Goal: Task Accomplishment & Management: Manage account settings

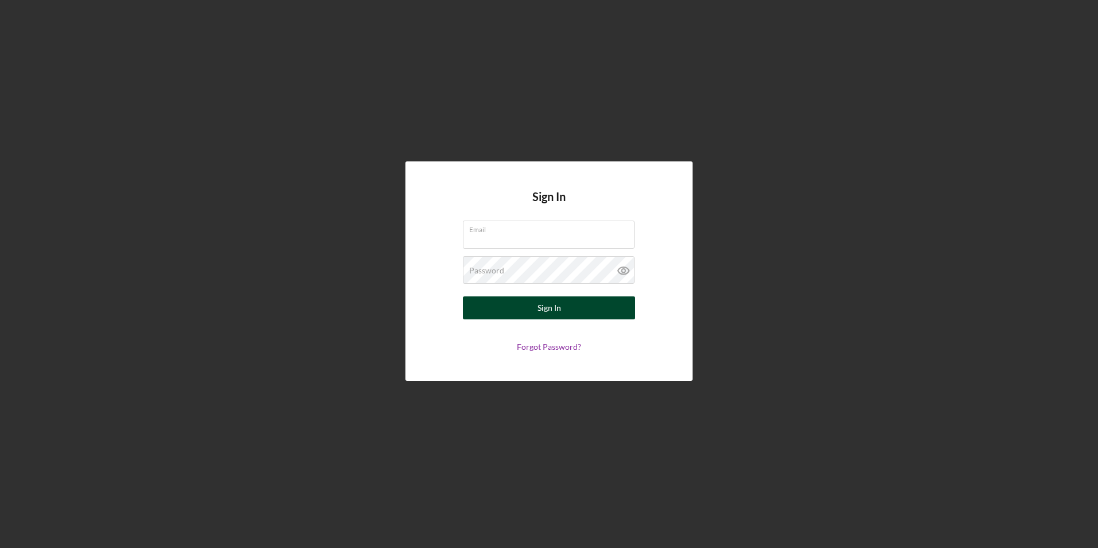
type input "[EMAIL_ADDRESS][DOMAIN_NAME]"
click at [533, 304] on button "Sign In" at bounding box center [549, 307] width 172 height 23
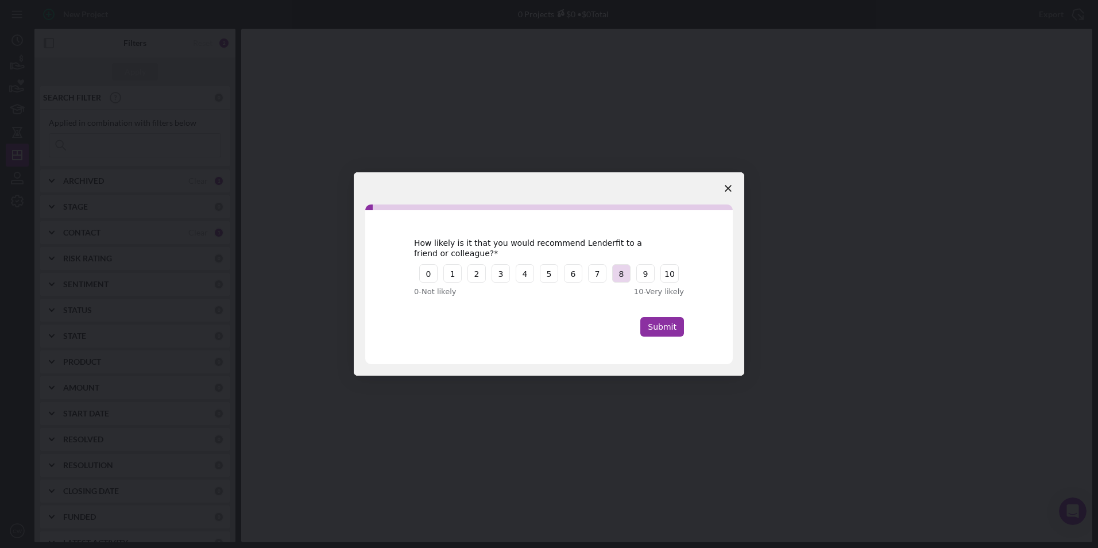
click at [618, 267] on button "8" at bounding box center [621, 273] width 18 height 18
click at [667, 319] on button "Submit" at bounding box center [662, 327] width 44 height 20
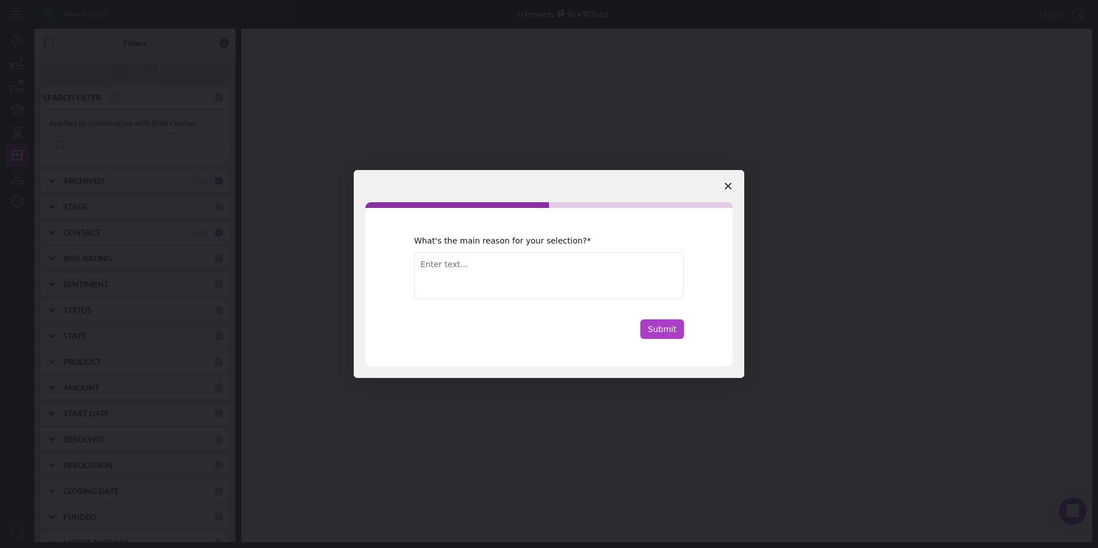
click at [674, 329] on button "Submit" at bounding box center [662, 329] width 44 height 20
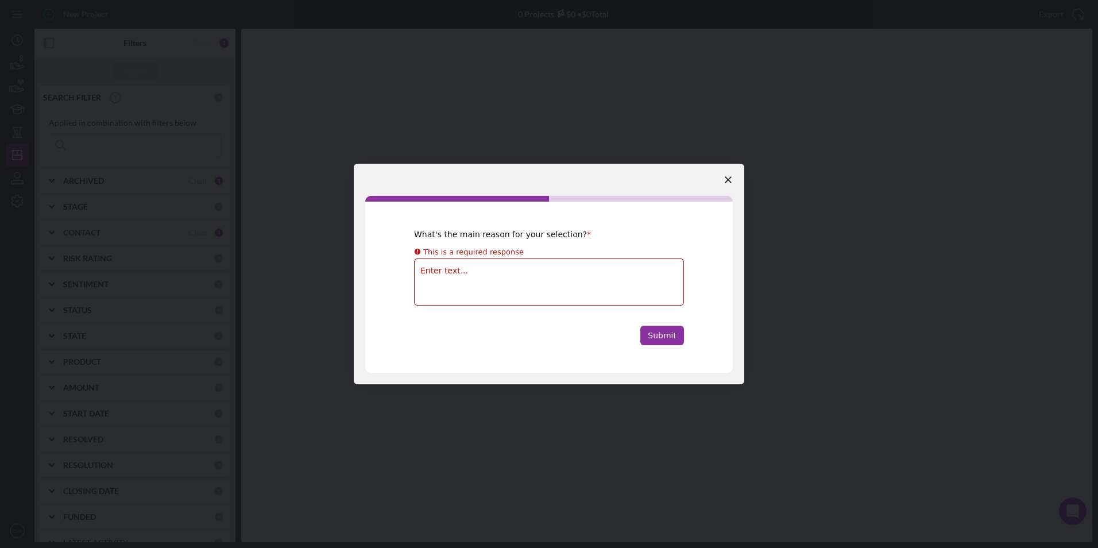
click at [727, 173] on span "Close survey" at bounding box center [728, 180] width 32 height 32
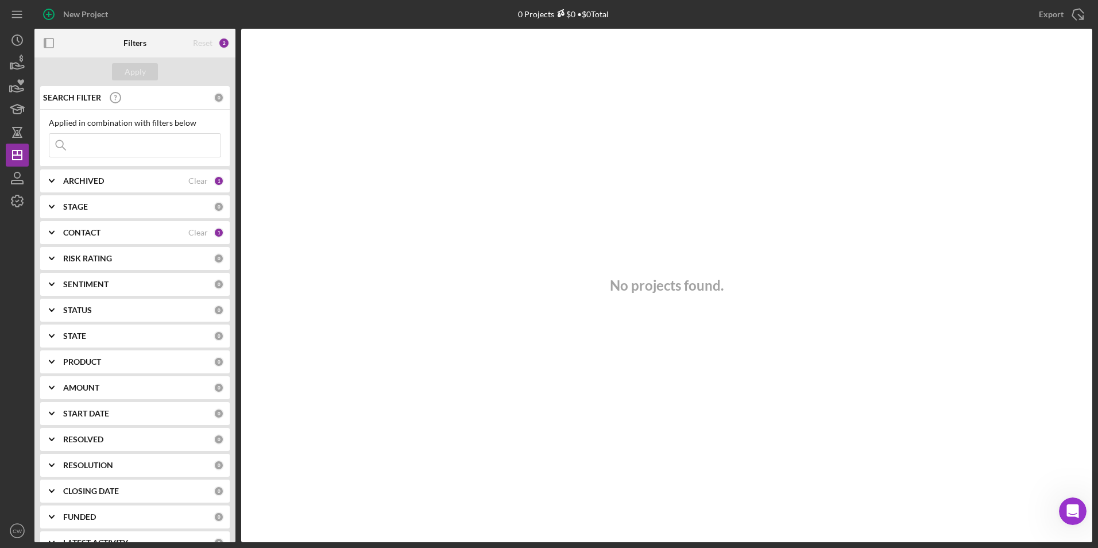
click at [93, 229] on b "CONTACT" at bounding box center [81, 232] width 37 height 9
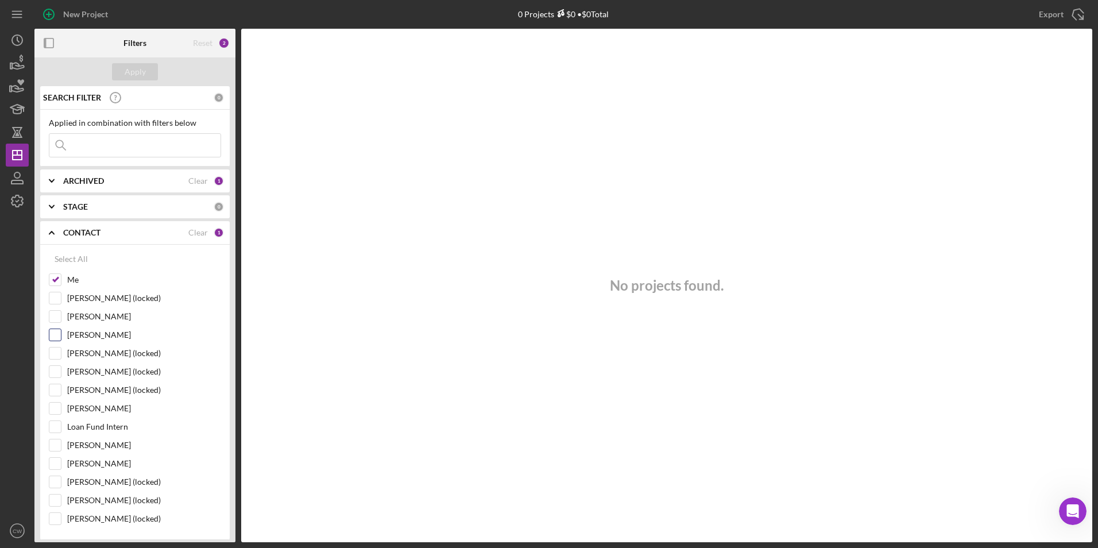
click at [56, 334] on input "[PERSON_NAME]" at bounding box center [54, 334] width 11 height 11
checkbox input "true"
click at [52, 405] on input "[PERSON_NAME]" at bounding box center [54, 407] width 11 height 11
checkbox input "true"
click at [57, 449] on input "[PERSON_NAME]" at bounding box center [54, 444] width 11 height 11
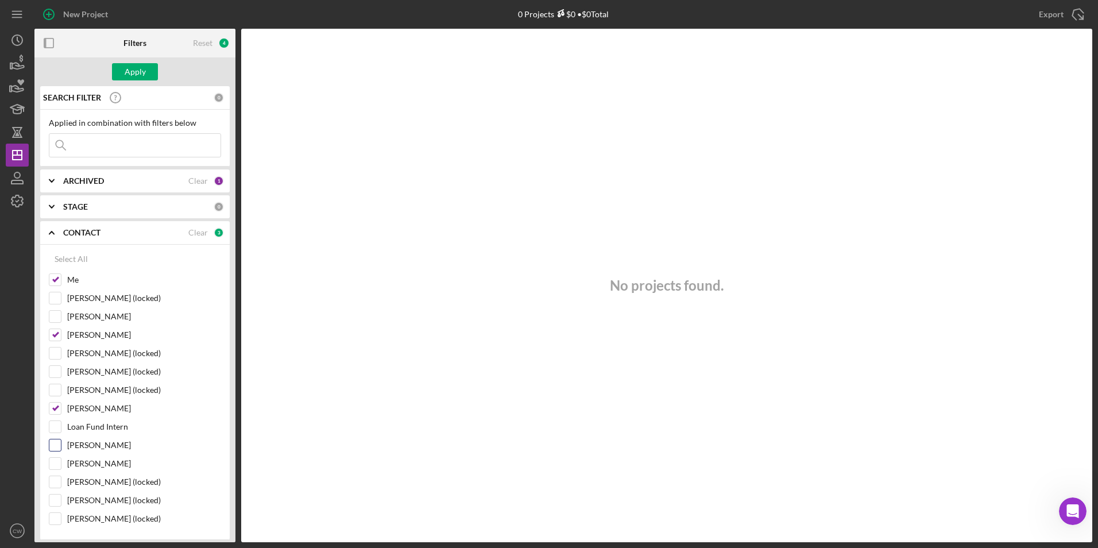
checkbox input "true"
click at [56, 496] on input "[PERSON_NAME] (locked)" at bounding box center [54, 499] width 11 height 11
checkbox input "true"
click at [119, 65] on button "Apply" at bounding box center [135, 71] width 46 height 17
click at [182, 212] on div "STAGE 0" at bounding box center [143, 206] width 161 height 23
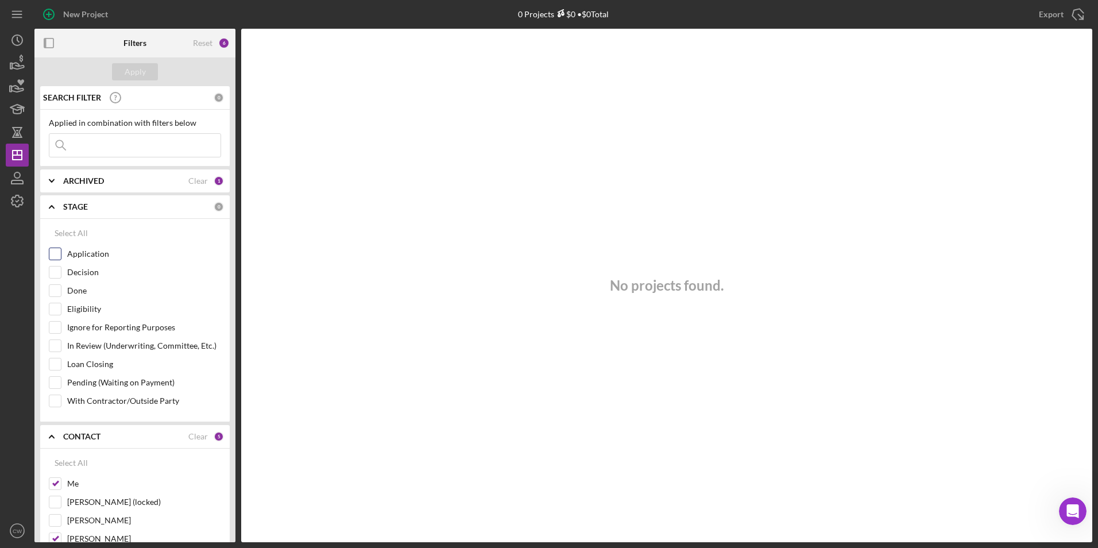
click at [52, 256] on input "Application" at bounding box center [54, 253] width 11 height 11
checkbox input "true"
click at [53, 270] on input "Decision" at bounding box center [54, 271] width 11 height 11
checkbox input "true"
click at [58, 315] on input "Eligibility" at bounding box center [54, 308] width 11 height 11
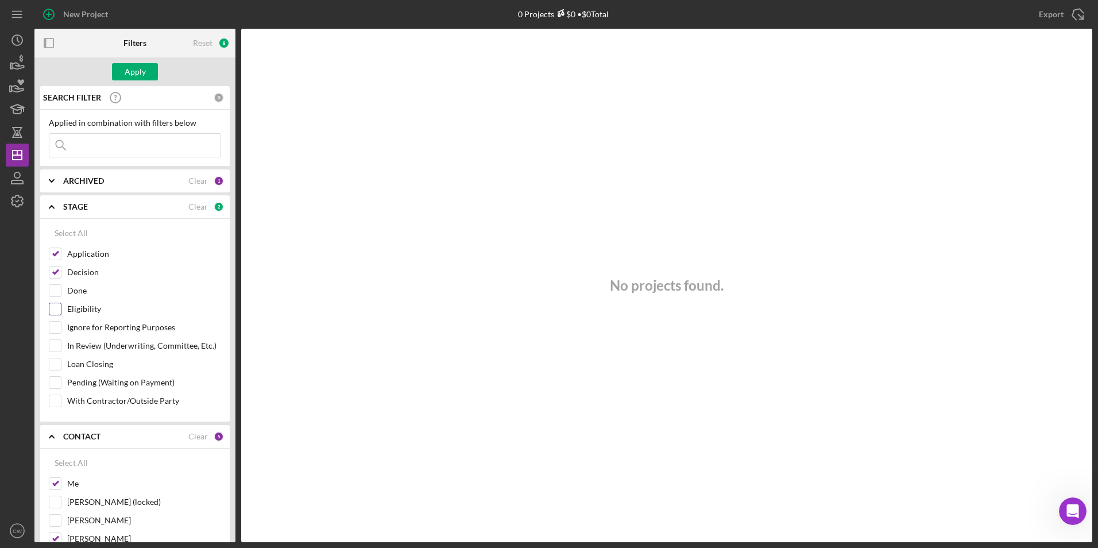
checkbox input "true"
click at [55, 359] on input "Loan Closing" at bounding box center [54, 363] width 11 height 11
checkbox input "true"
click at [56, 344] on input "In Review (Underwriting, Committee, Etc.)" at bounding box center [54, 345] width 11 height 11
checkbox input "true"
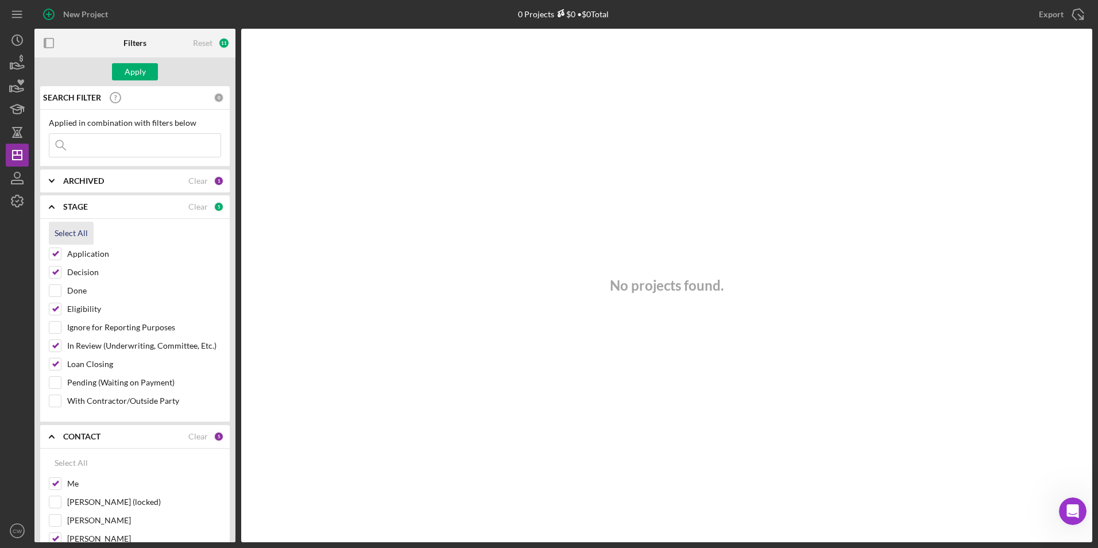
click at [63, 234] on div "Select All" at bounding box center [71, 233] width 33 height 23
checkbox input "true"
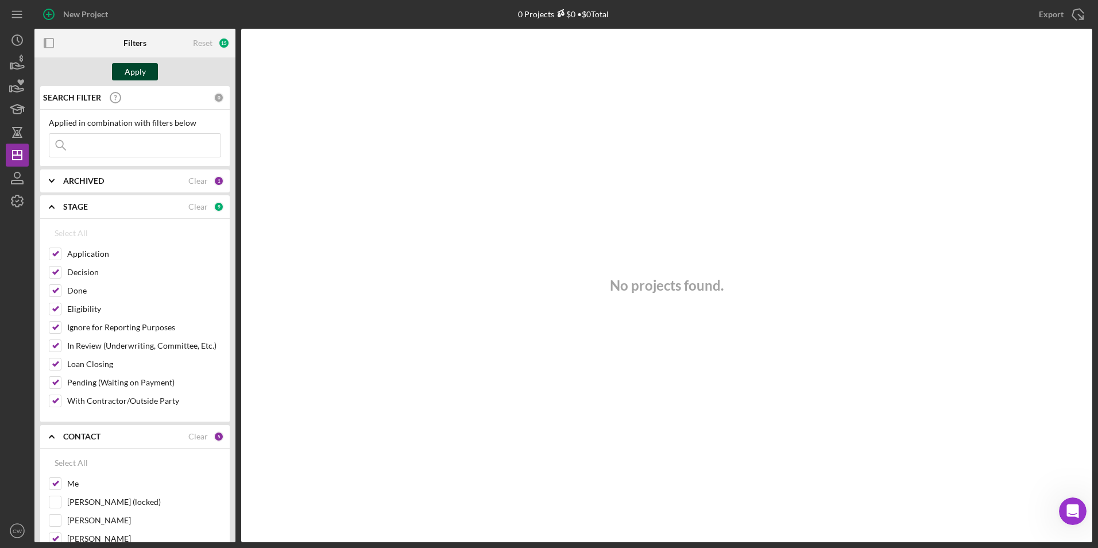
click at [135, 67] on div "Apply" at bounding box center [135, 71] width 21 height 17
click at [90, 187] on div "ARCHIVED Clear 1" at bounding box center [143, 180] width 161 height 23
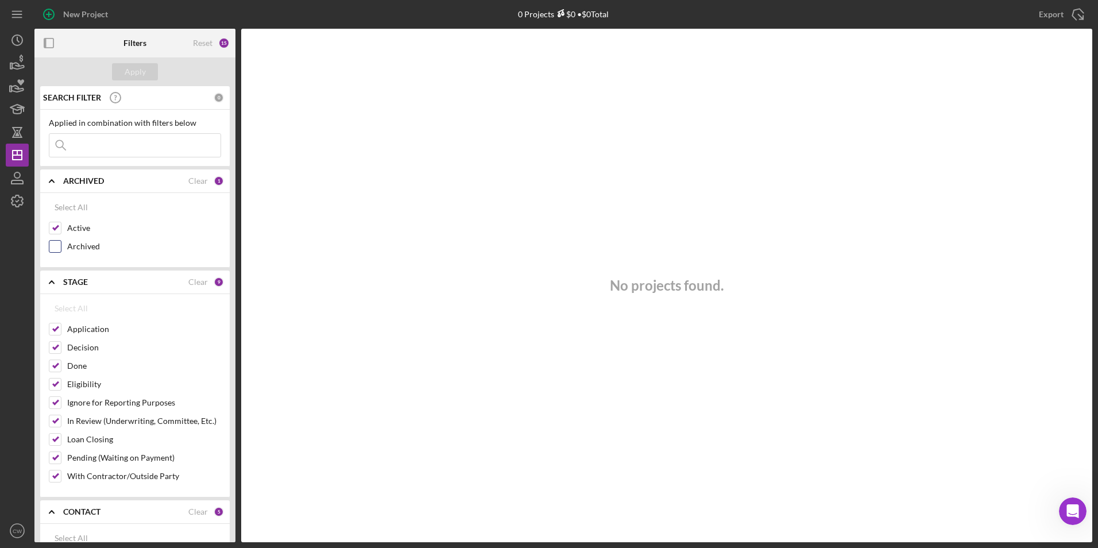
click at [55, 251] on input "Archived" at bounding box center [54, 246] width 11 height 11
checkbox input "true"
click at [144, 75] on div "Apply" at bounding box center [135, 71] width 21 height 17
click at [23, 181] on icon "button" at bounding box center [16, 181] width 11 height 3
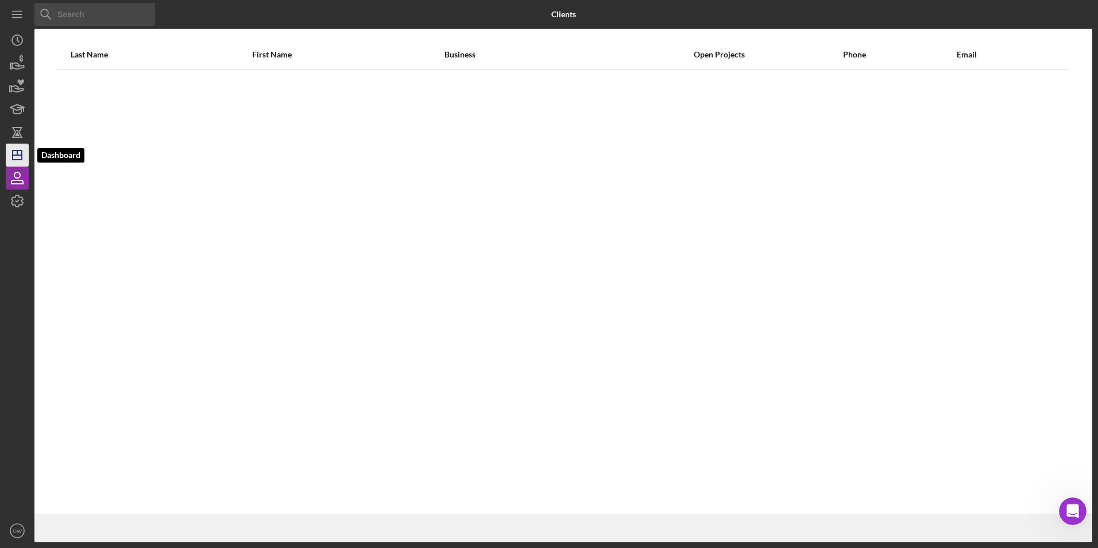
click at [14, 150] on icon "Icon/Dashboard" at bounding box center [17, 155] width 29 height 29
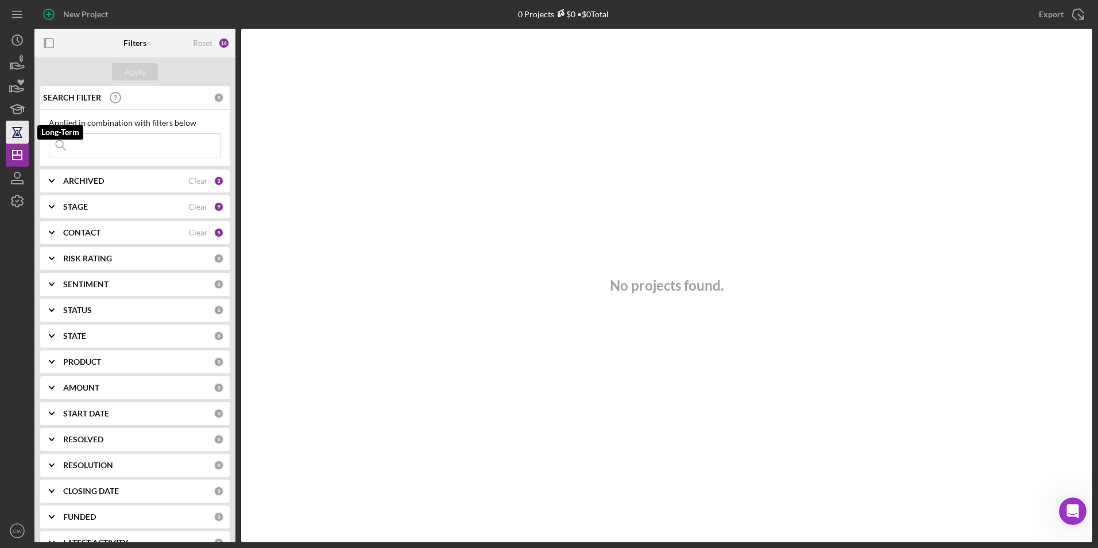
click at [14, 142] on icon "button" at bounding box center [17, 132] width 29 height 29
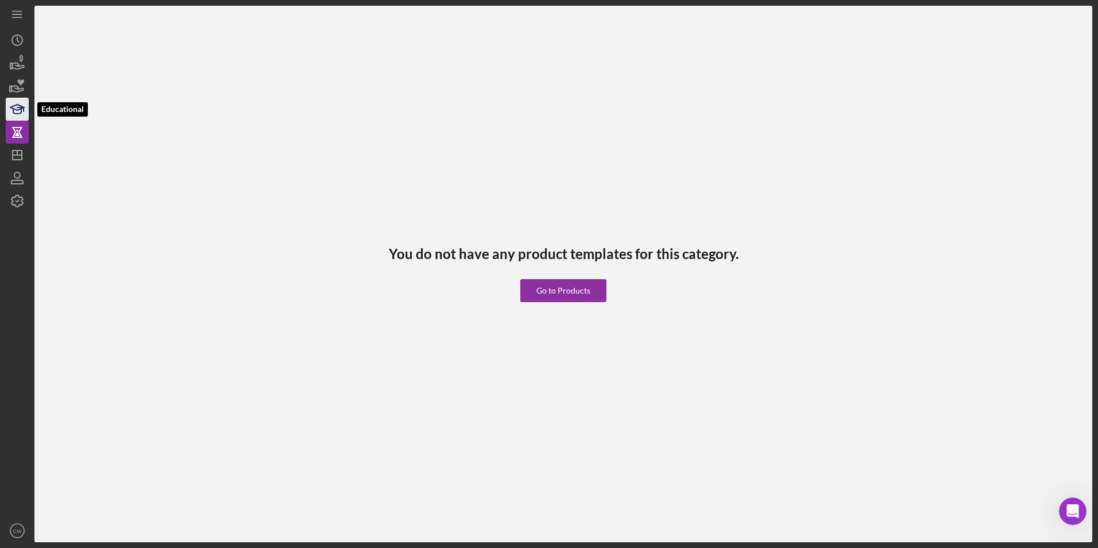
click at [15, 110] on polygon "button" at bounding box center [17, 107] width 14 height 6
click at [17, 89] on icon "button" at bounding box center [17, 89] width 12 height 6
click at [11, 48] on icon "Icon/History" at bounding box center [17, 40] width 29 height 29
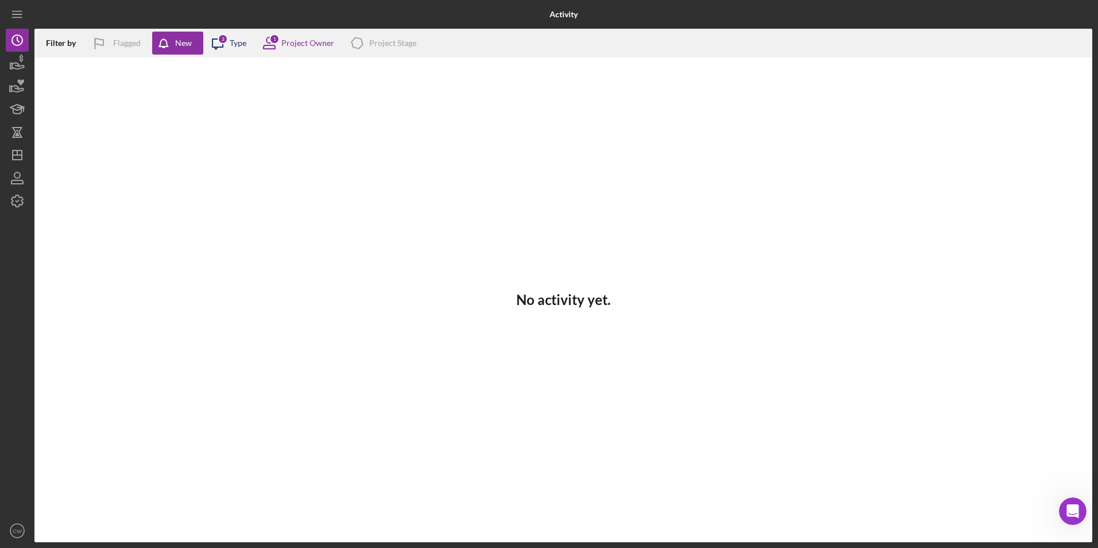
click at [235, 41] on div "Type" at bounding box center [238, 42] width 17 height 9
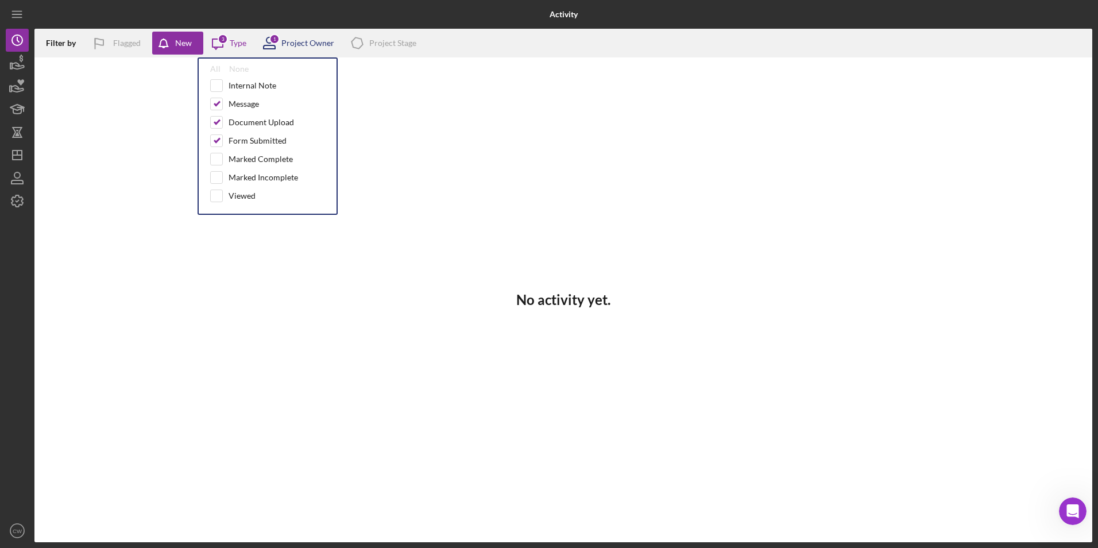
click at [284, 43] on div "Project Owner" at bounding box center [307, 42] width 53 height 9
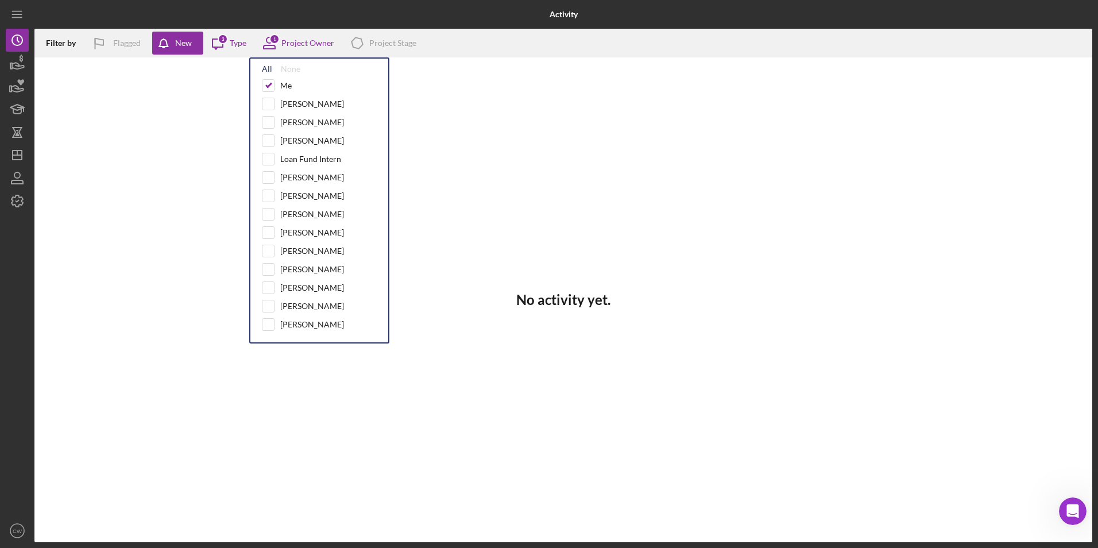
click at [266, 65] on div "All" at bounding box center [267, 68] width 10 height 9
checkbox input "true"
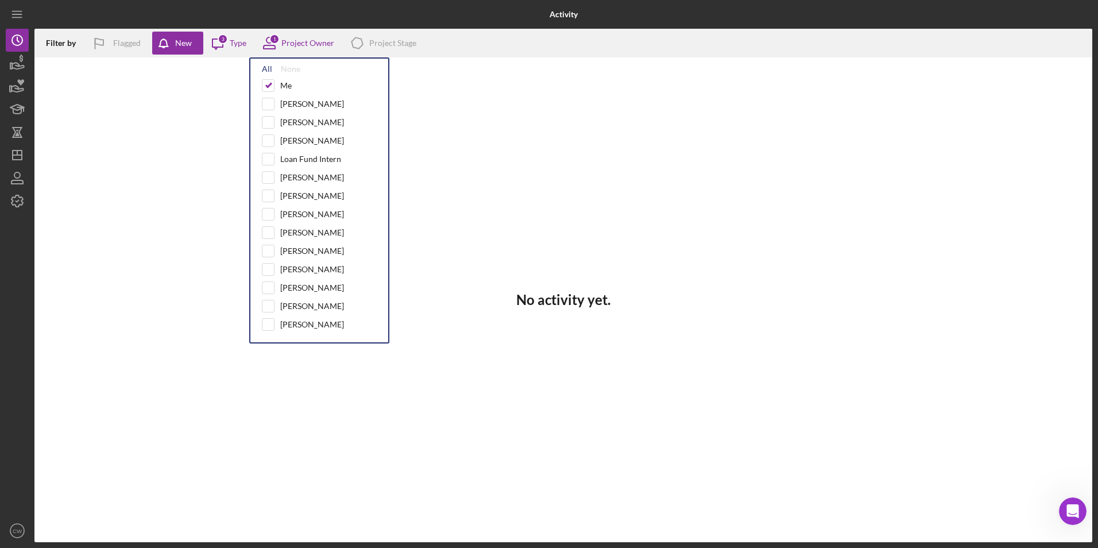
checkbox input "true"
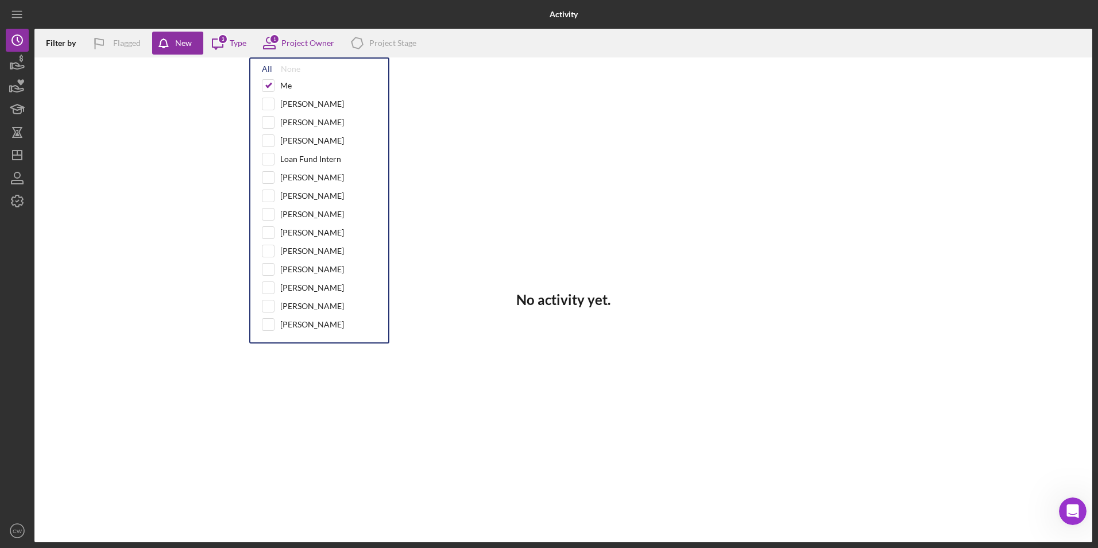
checkbox input "true"
click at [289, 43] on div "Project Owner" at bounding box center [307, 42] width 53 height 9
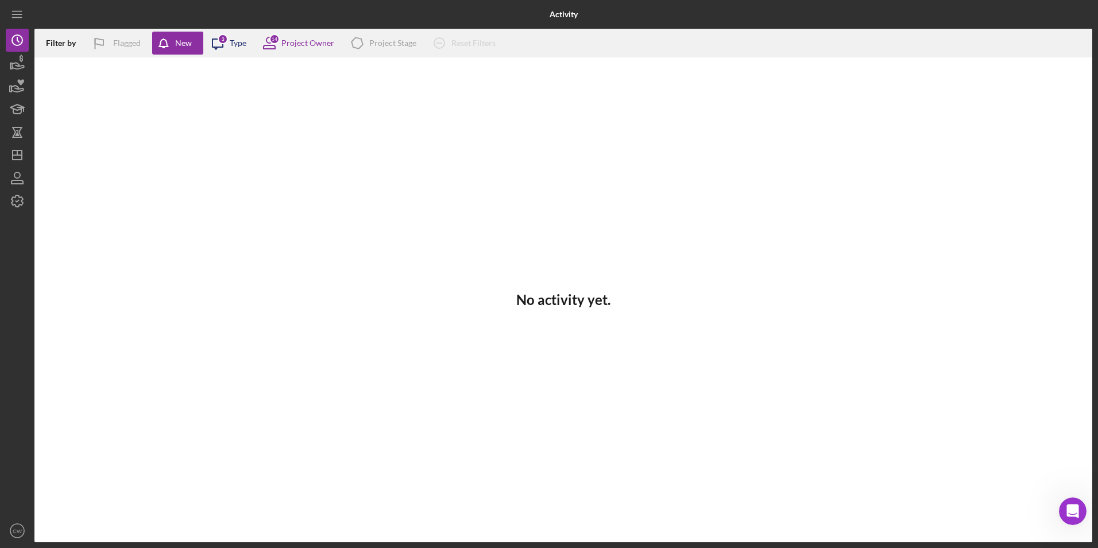
click at [235, 42] on div "Type" at bounding box center [238, 42] width 17 height 9
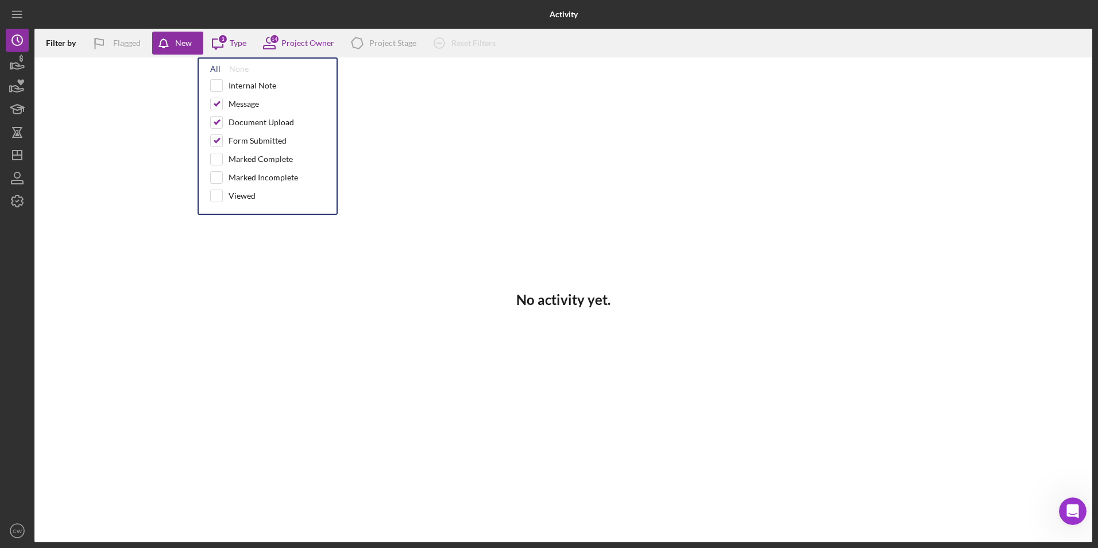
click at [215, 64] on div "All" at bounding box center [215, 68] width 10 height 9
checkbox input "true"
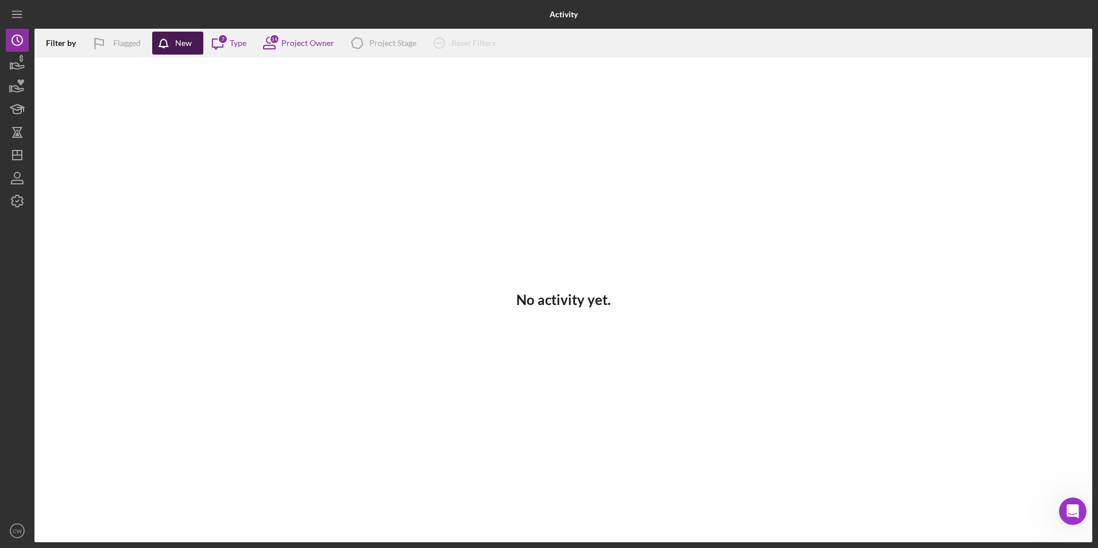
click at [188, 49] on div "New" at bounding box center [183, 43] width 17 height 23
click at [22, 184] on icon "button" at bounding box center [16, 181] width 11 height 3
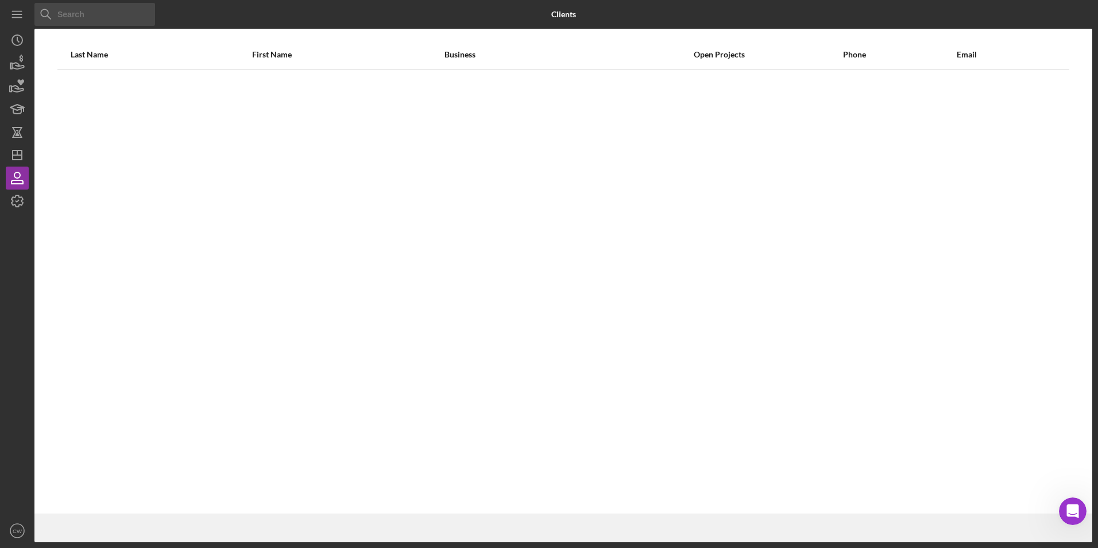
click at [68, 15] on input at bounding box center [94, 14] width 121 height 23
type input "[PERSON_NAME]"
click at [21, 11] on line "button" at bounding box center [16, 11] width 9 height 0
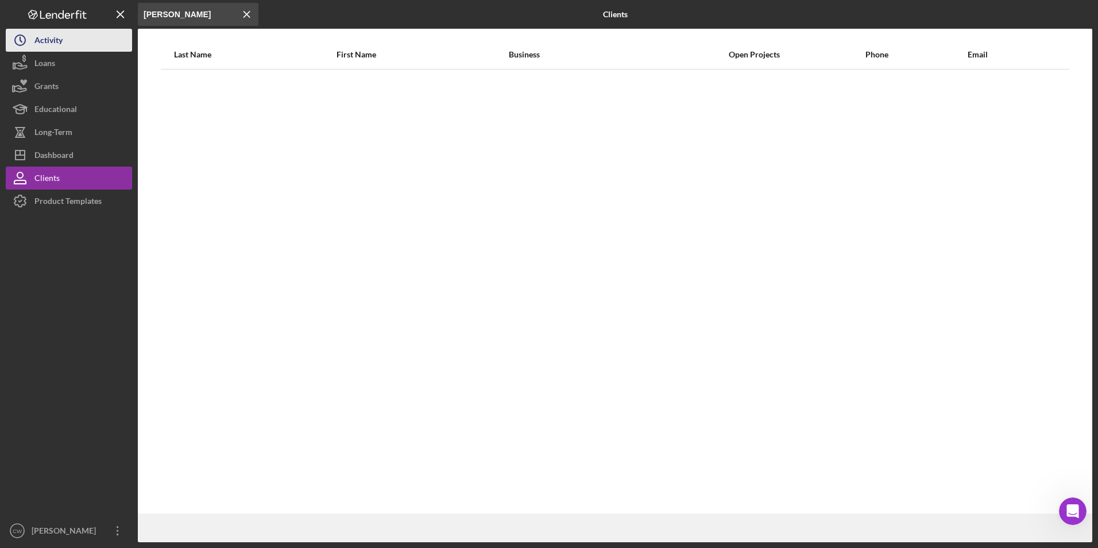
click at [29, 39] on icon "Icon/History" at bounding box center [20, 40] width 29 height 29
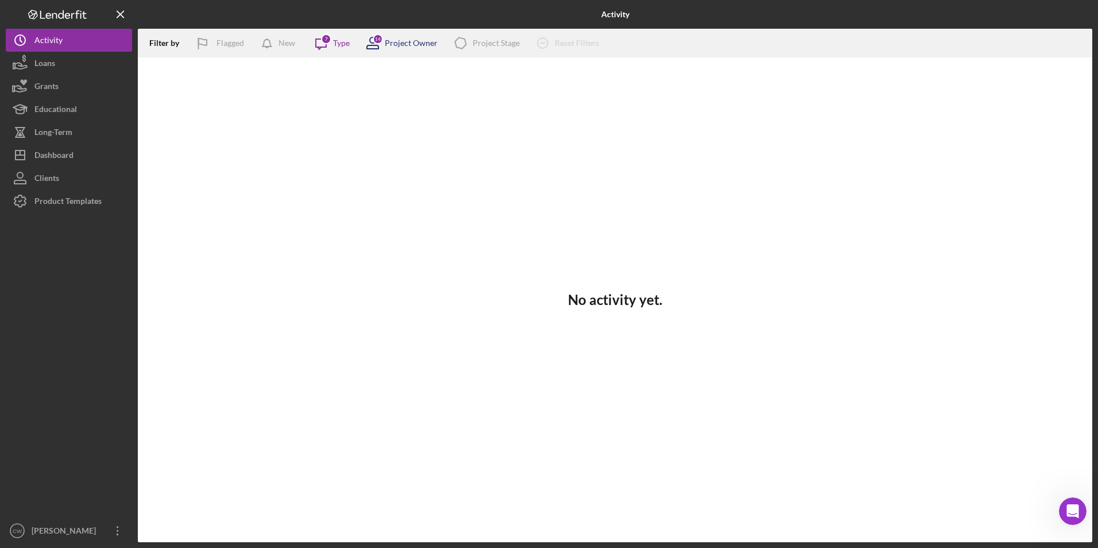
click at [370, 41] on icon at bounding box center [373, 40] width 6 height 6
click at [326, 37] on div "7" at bounding box center [326, 39] width 10 height 10
click at [478, 37] on div "Icon/Product Project Stage" at bounding box center [482, 43] width 73 height 29
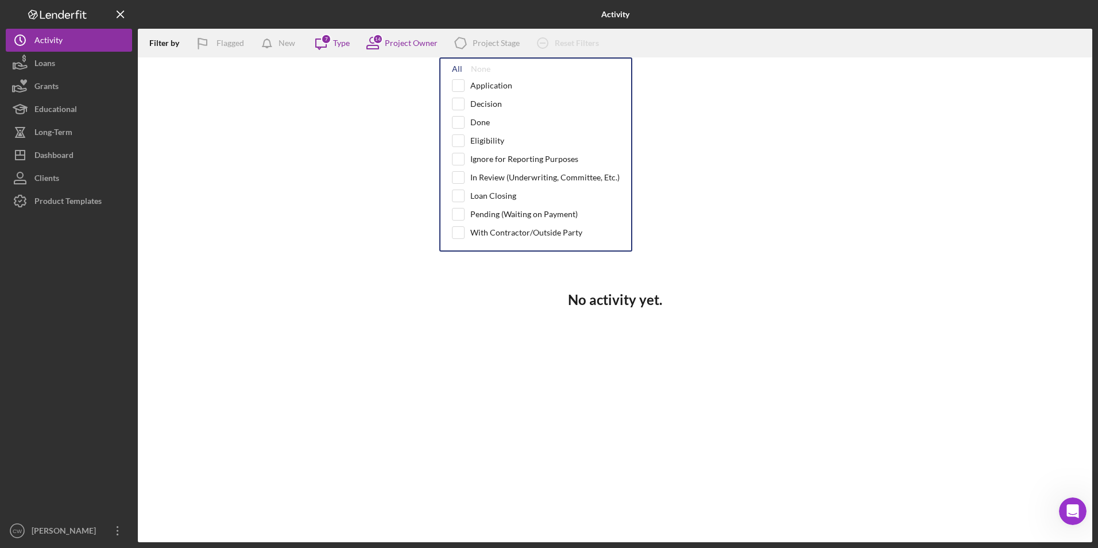
click at [456, 72] on div "All" at bounding box center [457, 68] width 10 height 9
checkbox input "true"
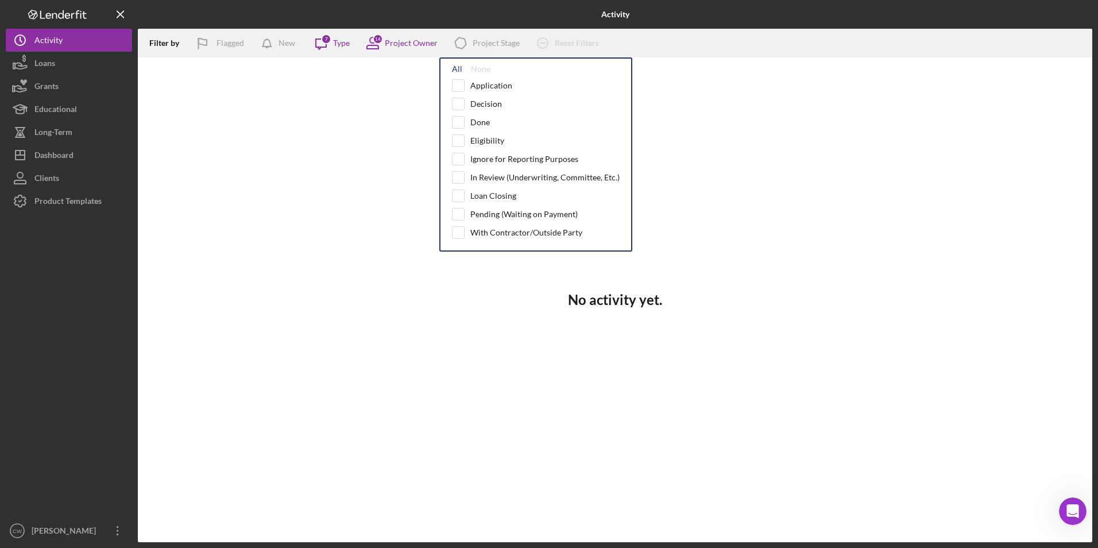
checkbox input "true"
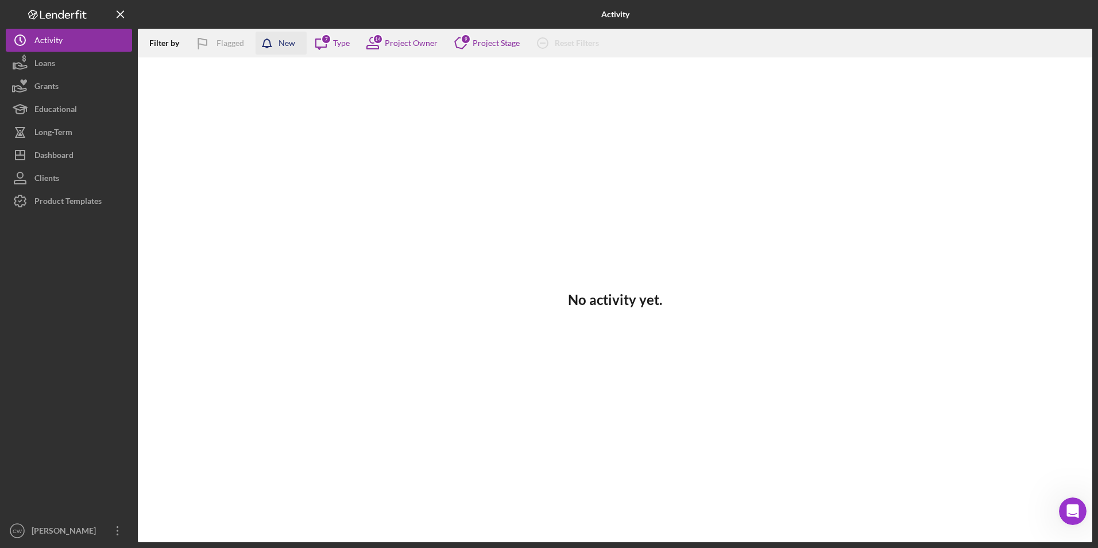
click at [275, 41] on icon "button" at bounding box center [269, 46] width 29 height 29
click at [345, 40] on div "Type" at bounding box center [341, 42] width 17 height 9
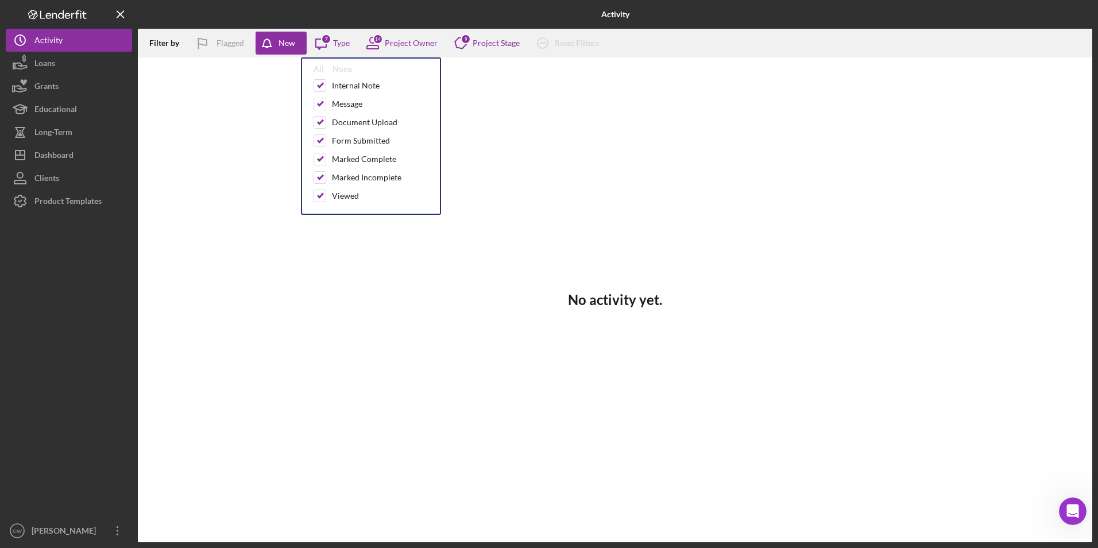
click at [270, 105] on div "No activity yet." at bounding box center [615, 299] width 954 height 484
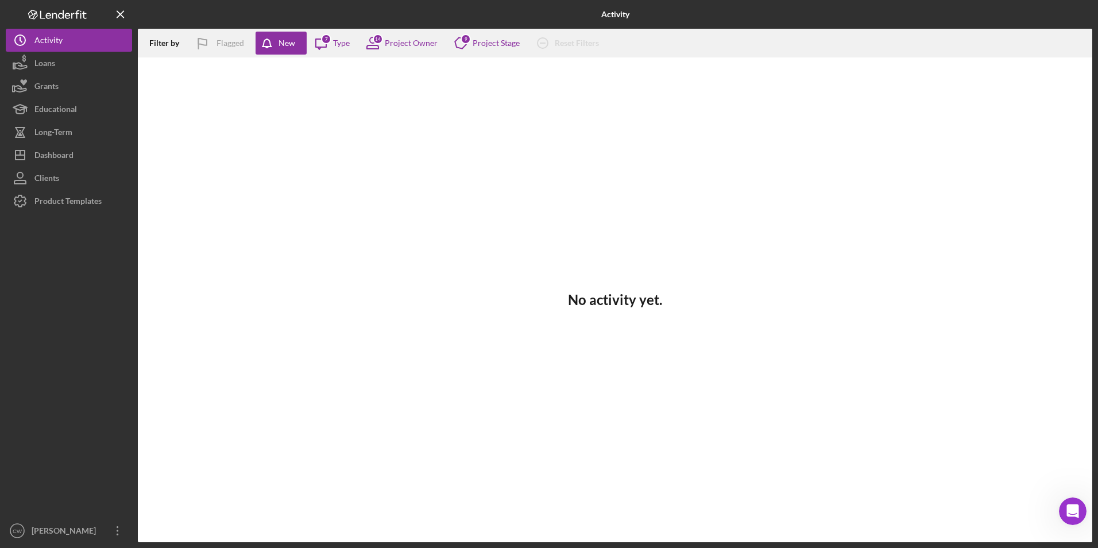
click at [166, 44] on div "Filter by" at bounding box center [168, 42] width 38 height 9
click at [224, 99] on div "No activity yet." at bounding box center [615, 299] width 954 height 484
click at [225, 99] on div "No activity yet." at bounding box center [615, 299] width 954 height 484
click at [102, 150] on button "Icon/Dashboard Dashboard" at bounding box center [69, 155] width 126 height 23
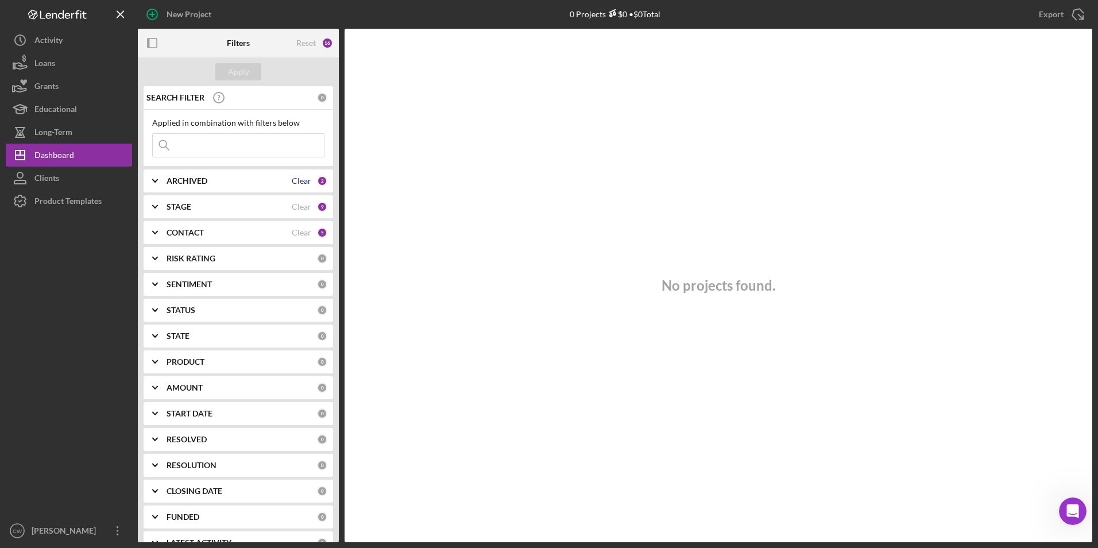
click at [292, 179] on div "Clear" at bounding box center [302, 180] width 20 height 9
click at [287, 177] on div "ARCHIVED" at bounding box center [241, 180] width 150 height 9
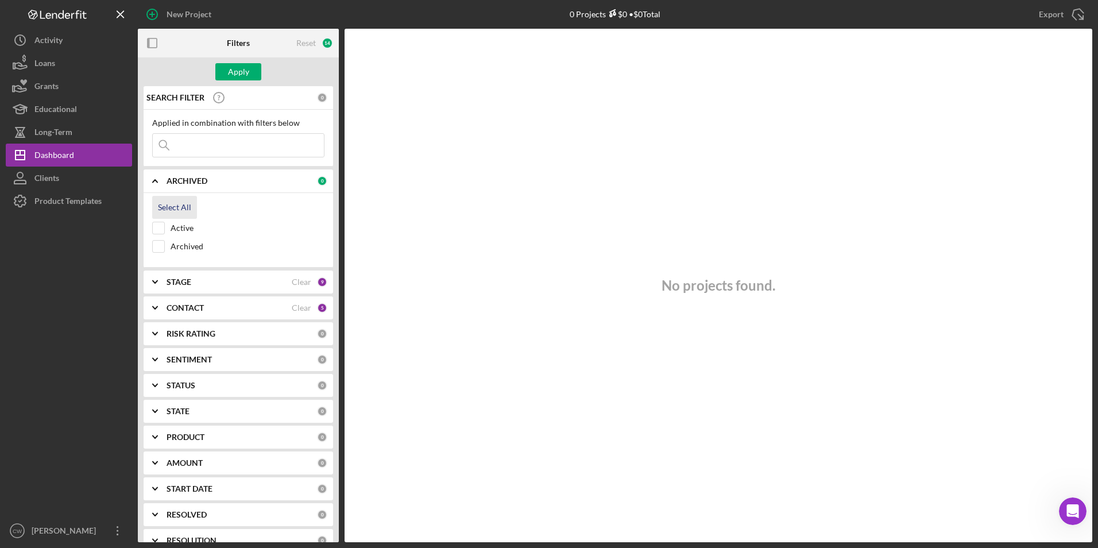
click at [176, 205] on div "Select All" at bounding box center [174, 207] width 33 height 23
checkbox input "true"
click at [247, 302] on div "CONTACT Clear 5" at bounding box center [246, 307] width 161 height 23
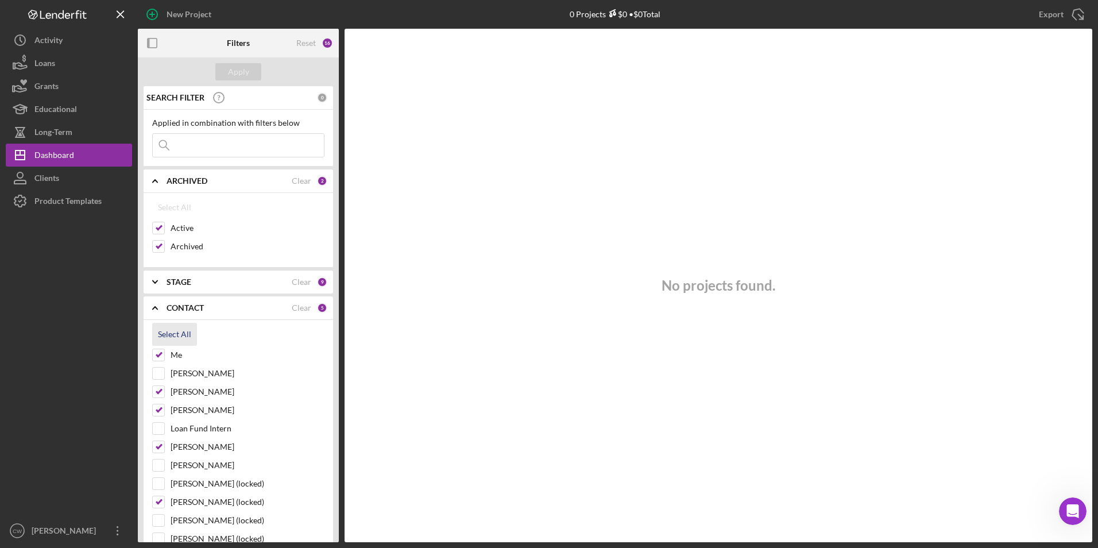
click at [157, 335] on button "Select All" at bounding box center [174, 334] width 45 height 23
checkbox input "true"
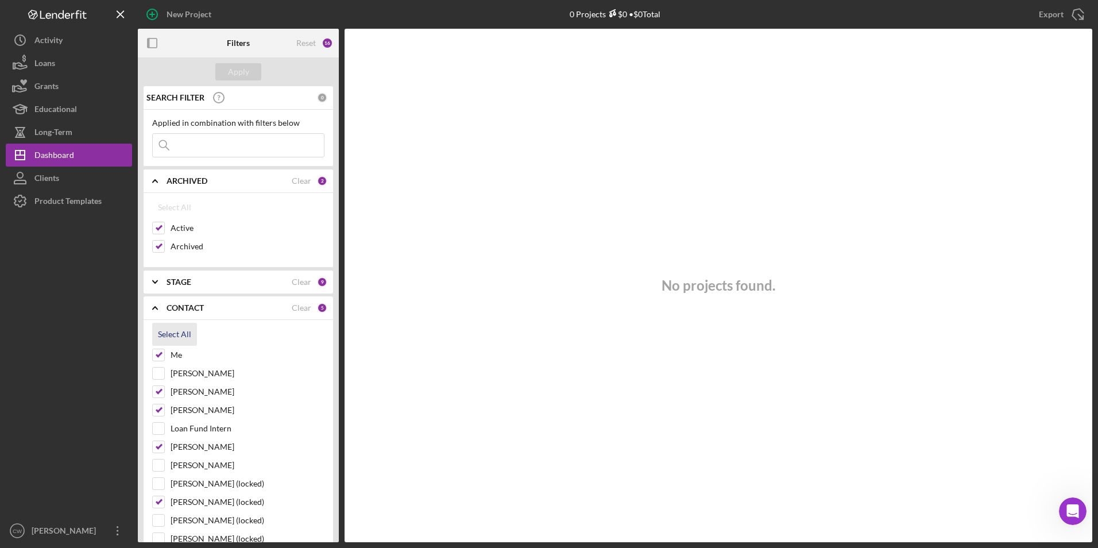
checkbox input "true"
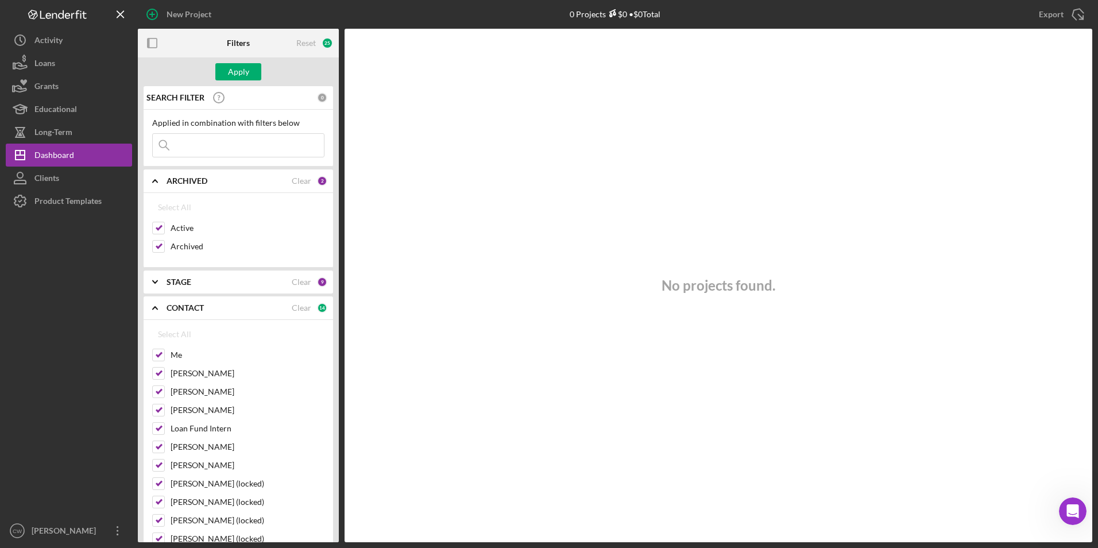
click at [168, 277] on icon "Icon/Expander" at bounding box center [155, 281] width 29 height 29
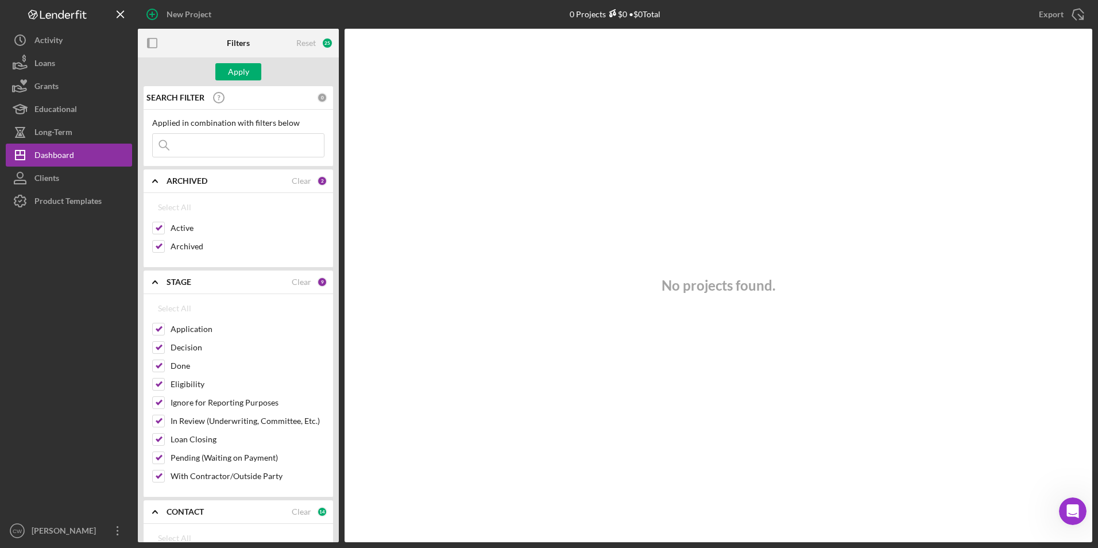
click at [180, 280] on b "STAGE" at bounding box center [178, 281] width 25 height 9
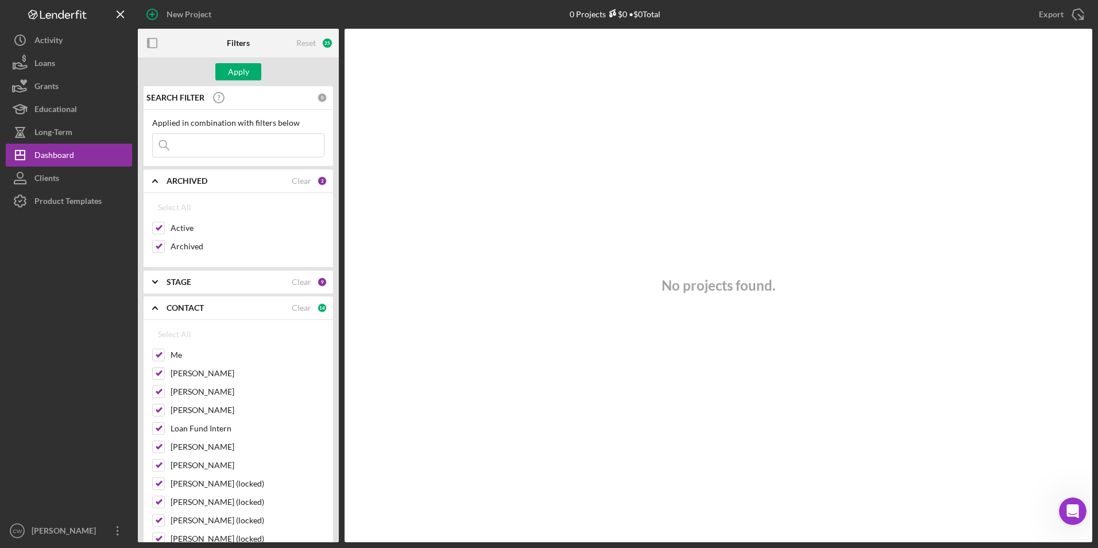
click at [184, 176] on b "ARCHIVED" at bounding box center [186, 180] width 41 height 9
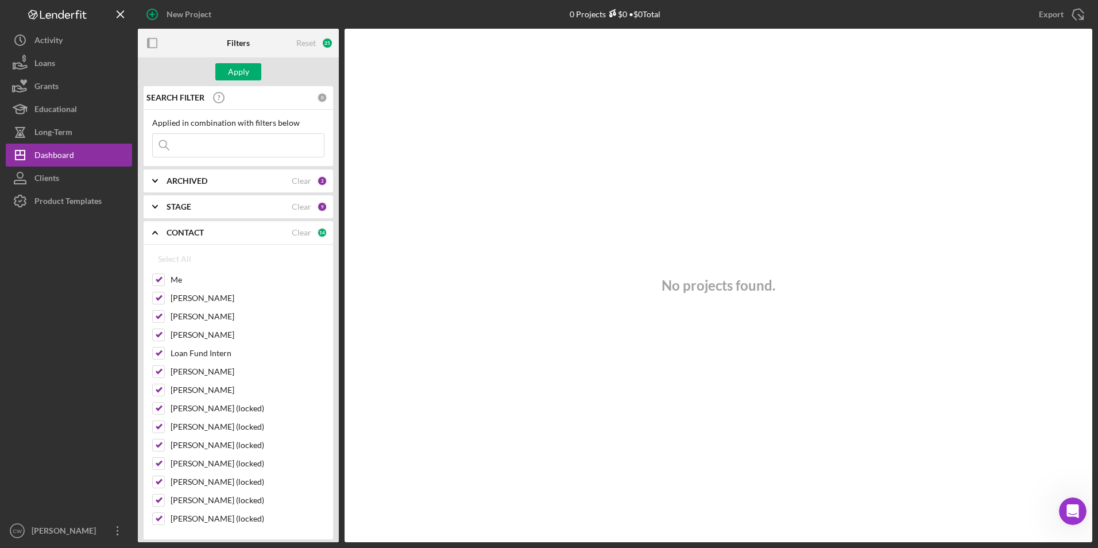
click at [192, 228] on b "CONTACT" at bounding box center [184, 232] width 37 height 9
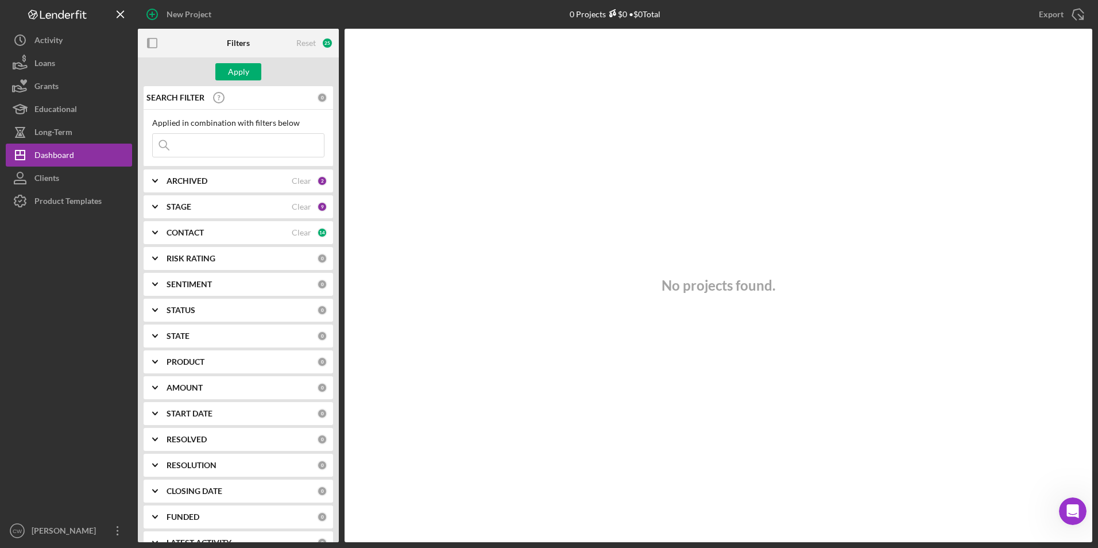
click at [182, 146] on input at bounding box center [238, 145] width 171 height 23
click at [57, 172] on div "Clients" at bounding box center [46, 179] width 25 height 26
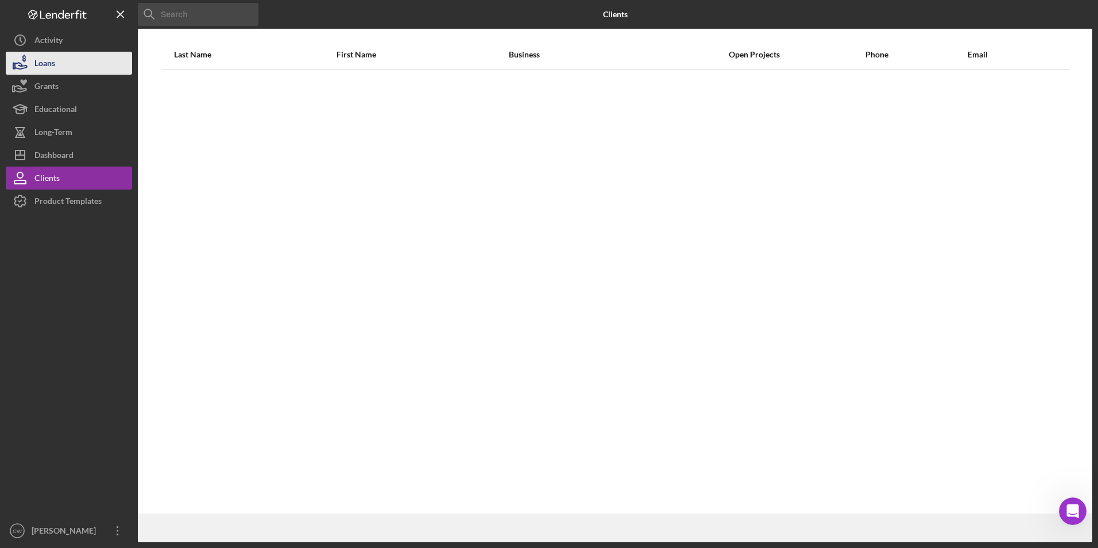
click at [51, 63] on div "Loans" at bounding box center [44, 65] width 21 height 26
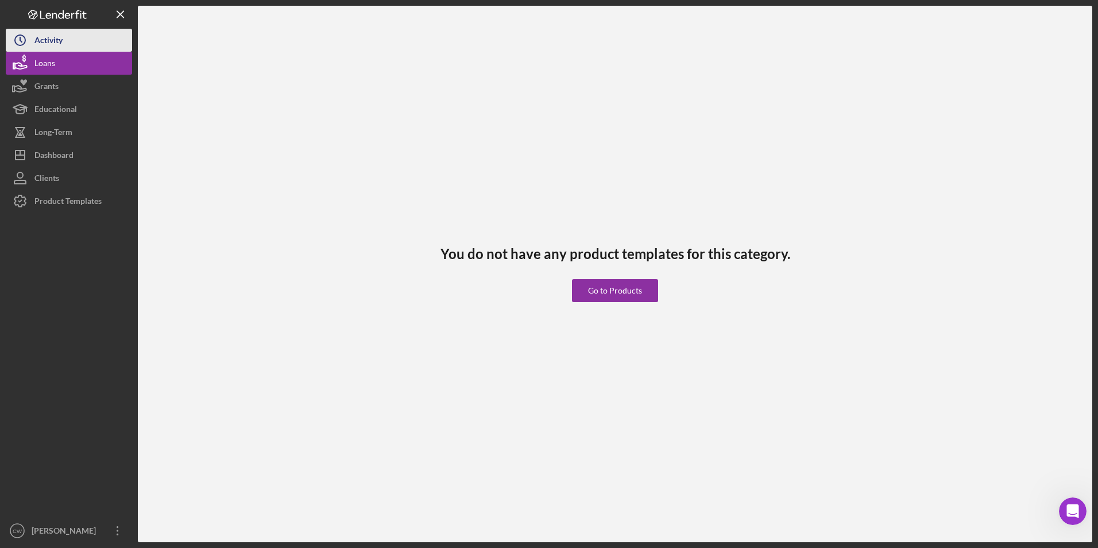
click at [57, 46] on div "Activity" at bounding box center [48, 42] width 28 height 26
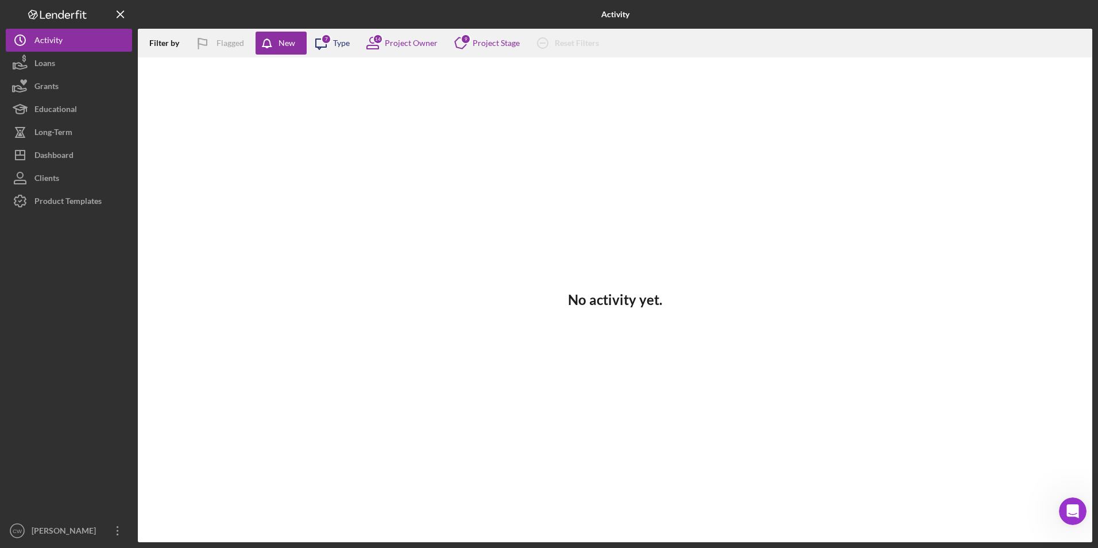
click at [330, 40] on div "7" at bounding box center [326, 39] width 10 height 10
click at [386, 44] on icon at bounding box center [372, 43] width 29 height 29
click at [75, 177] on button "Clients" at bounding box center [69, 177] width 126 height 23
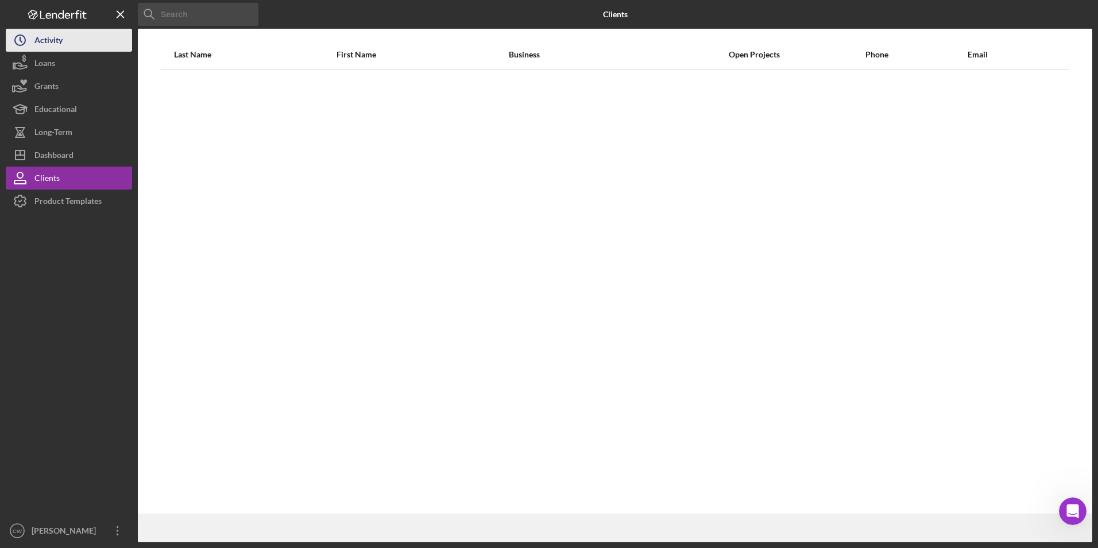
click at [71, 44] on button "Icon/History Activity" at bounding box center [69, 40] width 126 height 23
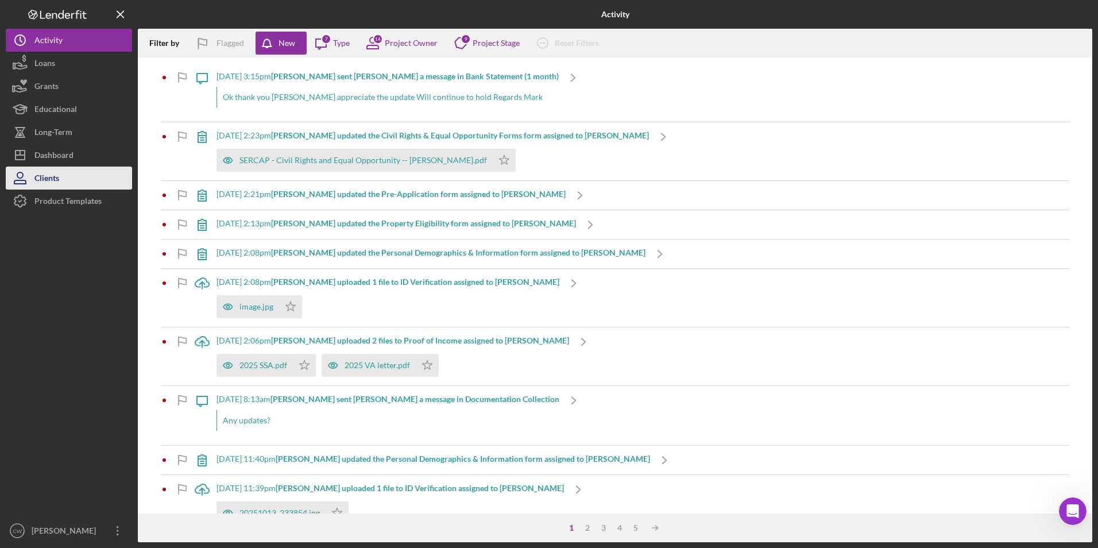
click at [58, 185] on div "Clients" at bounding box center [46, 179] width 25 height 26
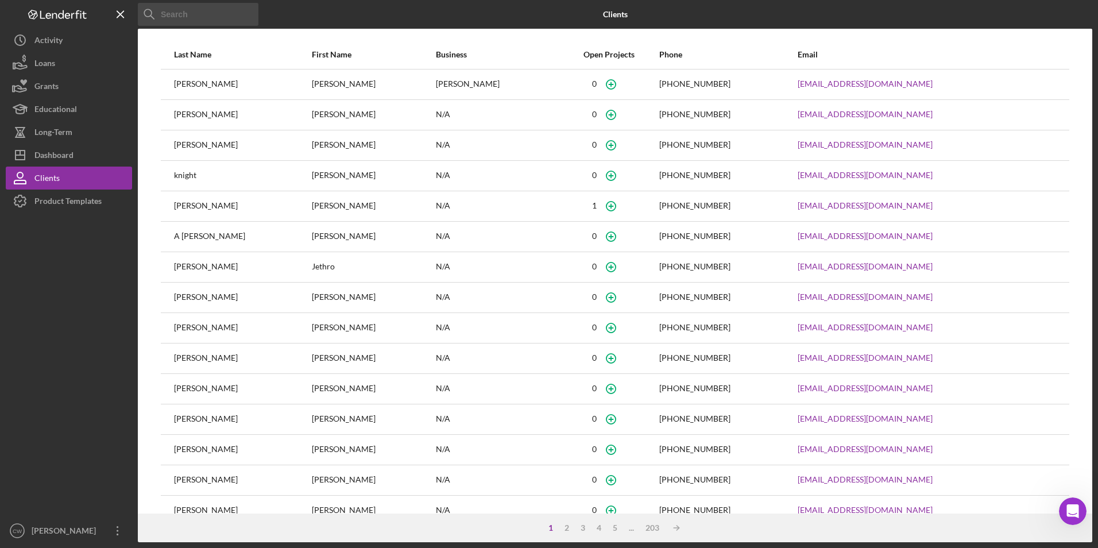
click at [169, 21] on input at bounding box center [198, 14] width 121 height 23
click at [89, 64] on button "Loans" at bounding box center [69, 63] width 126 height 23
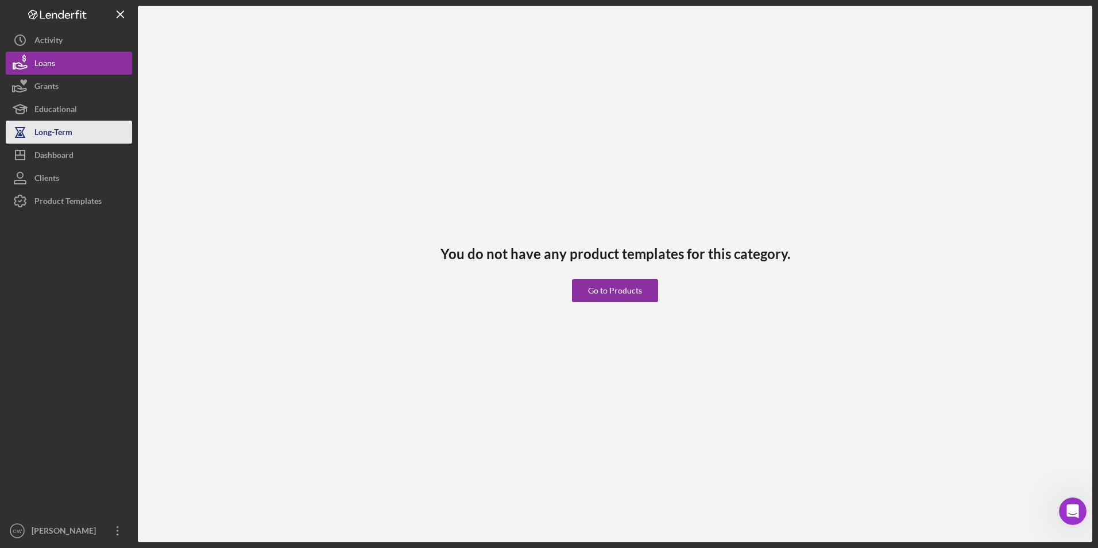
click at [52, 131] on div "Long-Term" at bounding box center [53, 134] width 38 height 26
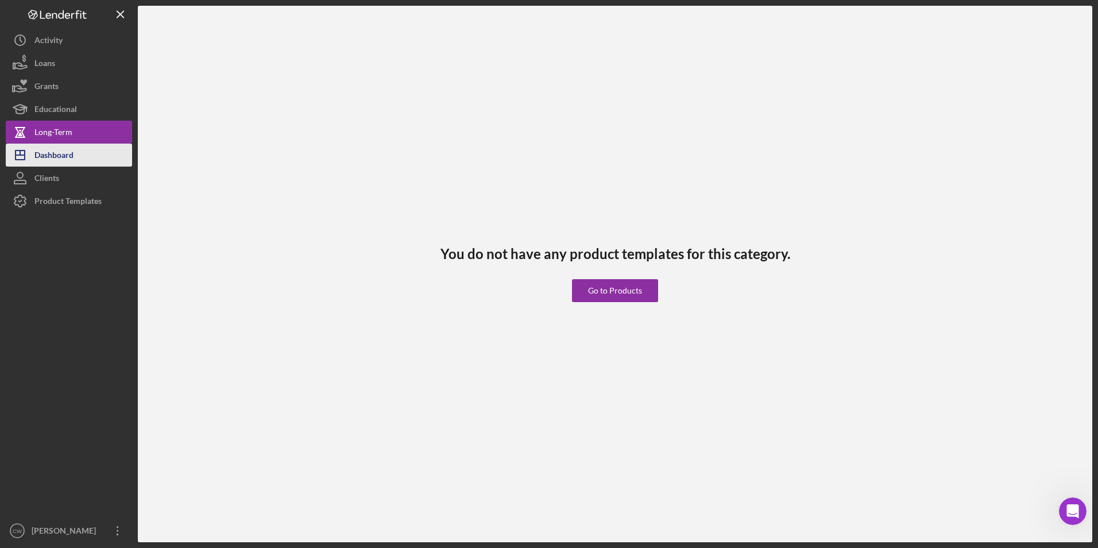
click at [55, 148] on div "Dashboard" at bounding box center [53, 157] width 39 height 26
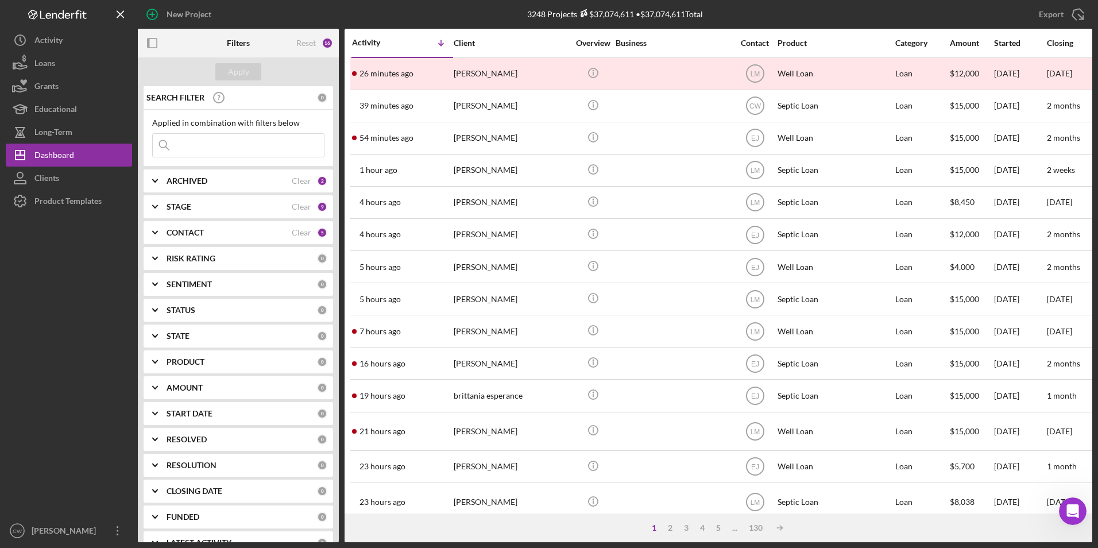
click at [269, 152] on input at bounding box center [238, 145] width 171 height 23
type input "l"
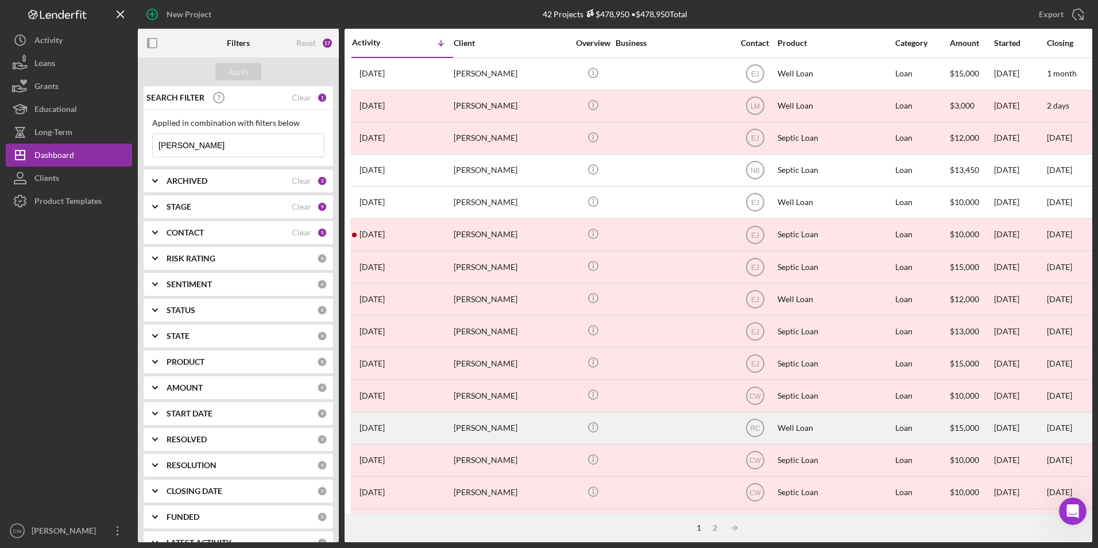
type input "[PERSON_NAME]"
click at [475, 427] on div "[PERSON_NAME]" at bounding box center [510, 428] width 115 height 30
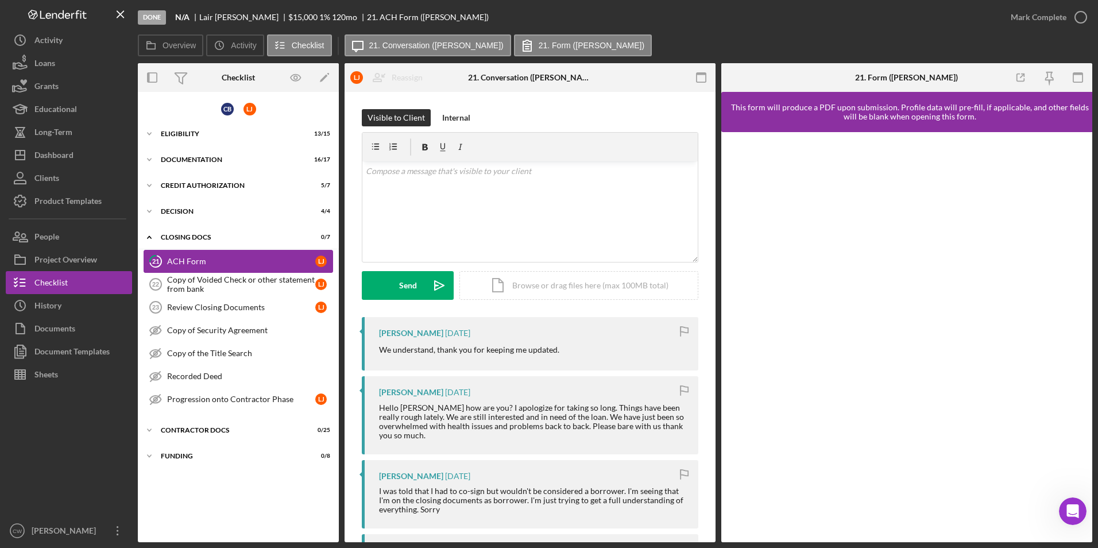
click at [200, 259] on div "ACH Form" at bounding box center [241, 261] width 148 height 9
click at [267, 278] on div "Copy of Voided Check or other statement from bank" at bounding box center [241, 284] width 148 height 18
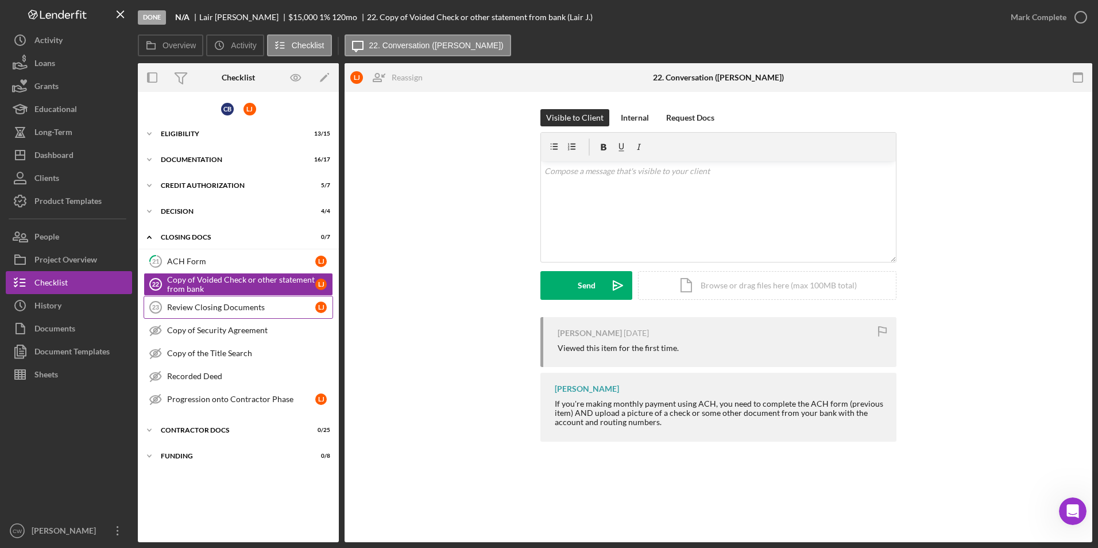
click at [314, 313] on link "Review Closing Documents 23 Review Closing Documents [PERSON_NAME]" at bounding box center [238, 307] width 189 height 23
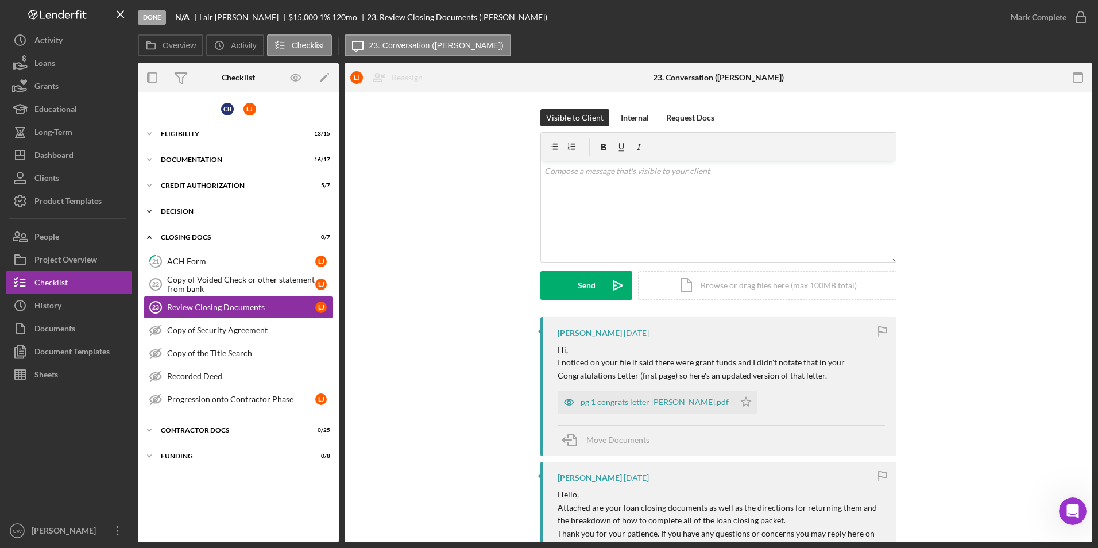
click at [175, 208] on div "Decision" at bounding box center [243, 211] width 164 height 7
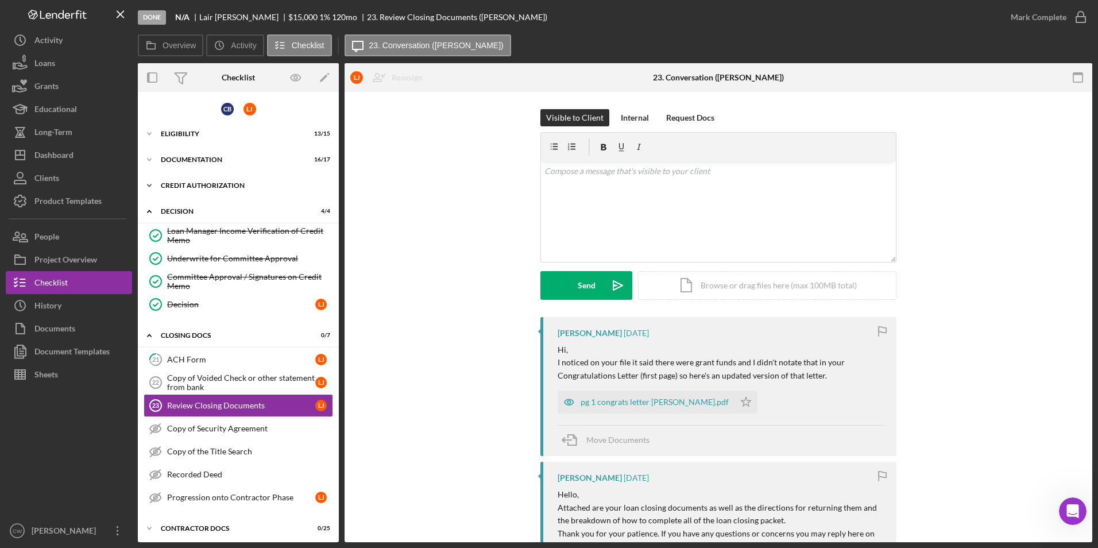
click at [180, 183] on div "CREDIT AUTHORIZATION" at bounding box center [243, 185] width 164 height 7
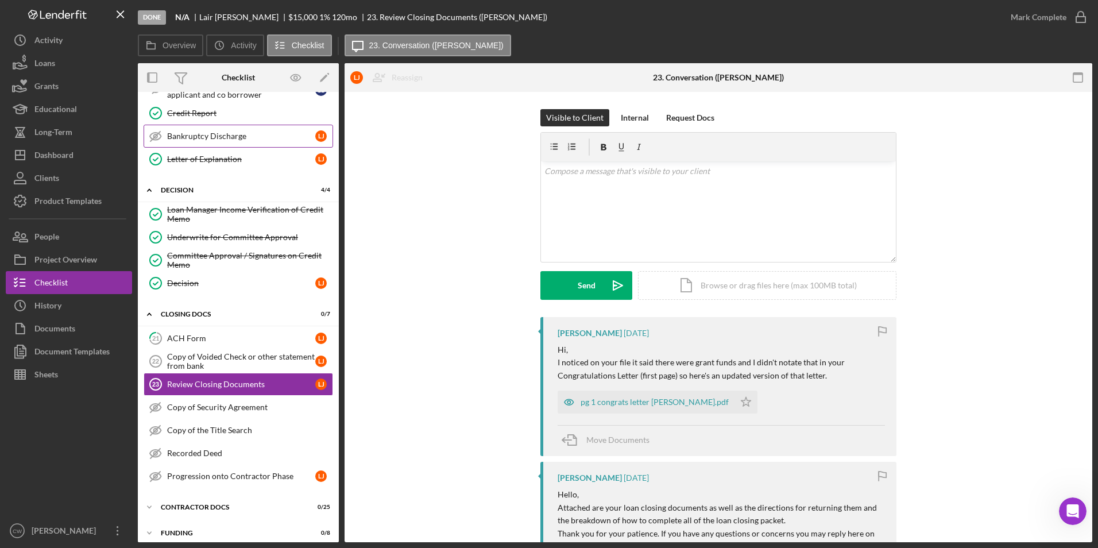
scroll to position [197, 0]
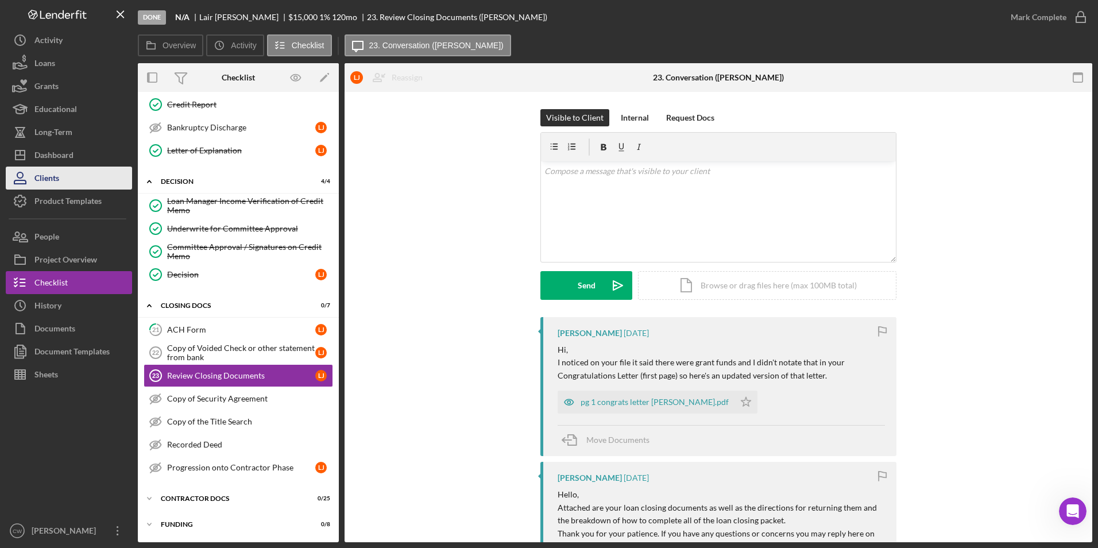
click at [42, 178] on div "Clients" at bounding box center [46, 179] width 25 height 26
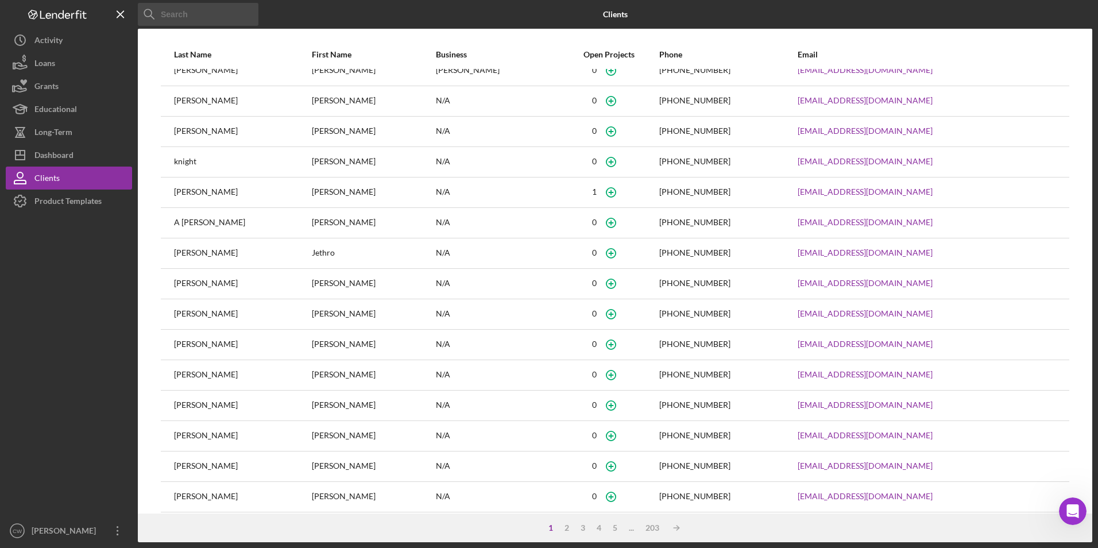
scroll to position [24, 0]
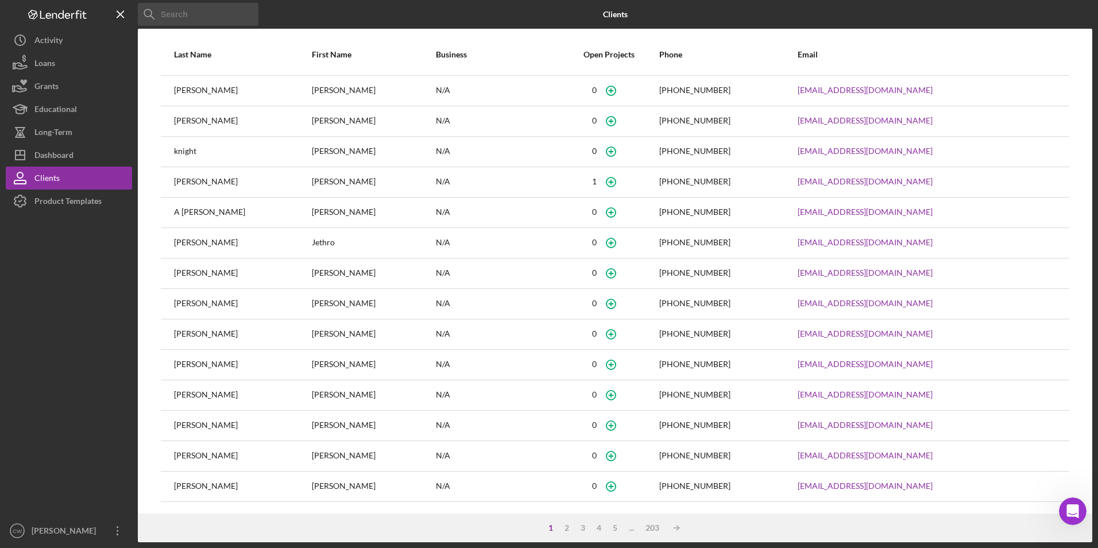
click at [191, 11] on input at bounding box center [198, 14] width 121 height 23
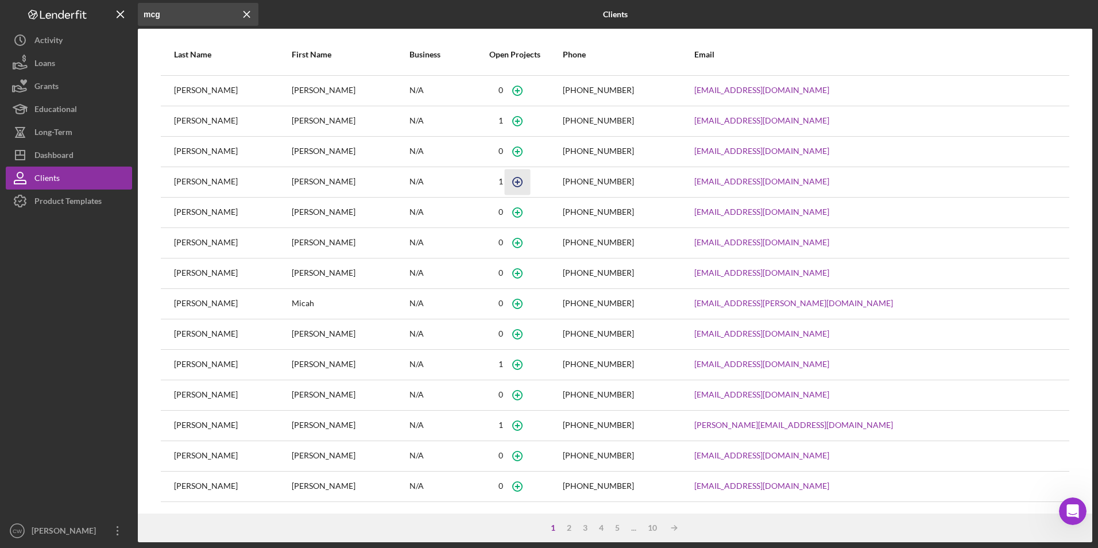
type input "mcg"
click at [530, 188] on icon "button" at bounding box center [517, 182] width 26 height 26
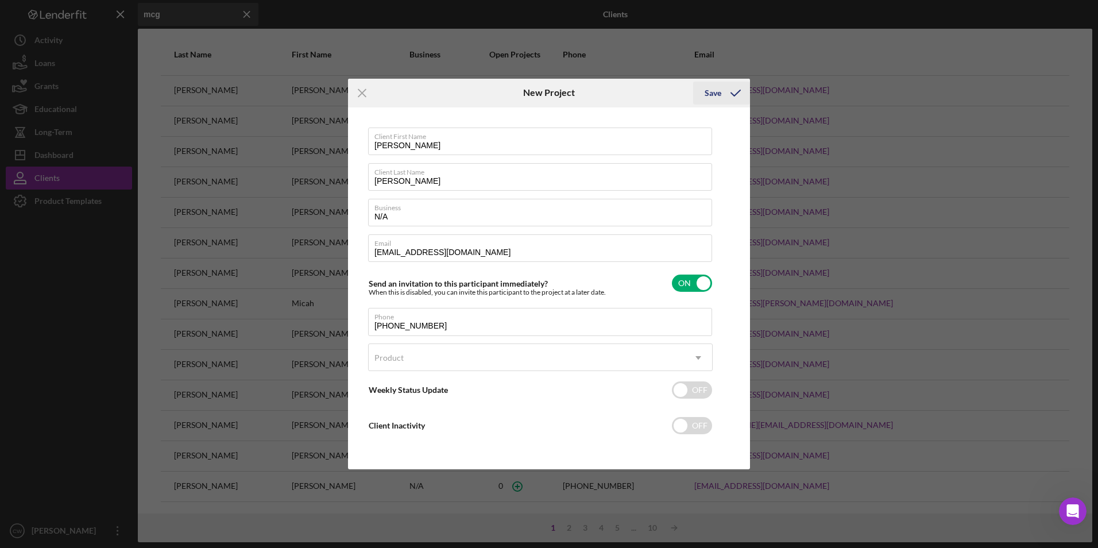
click at [716, 94] on div "Save" at bounding box center [712, 93] width 17 height 23
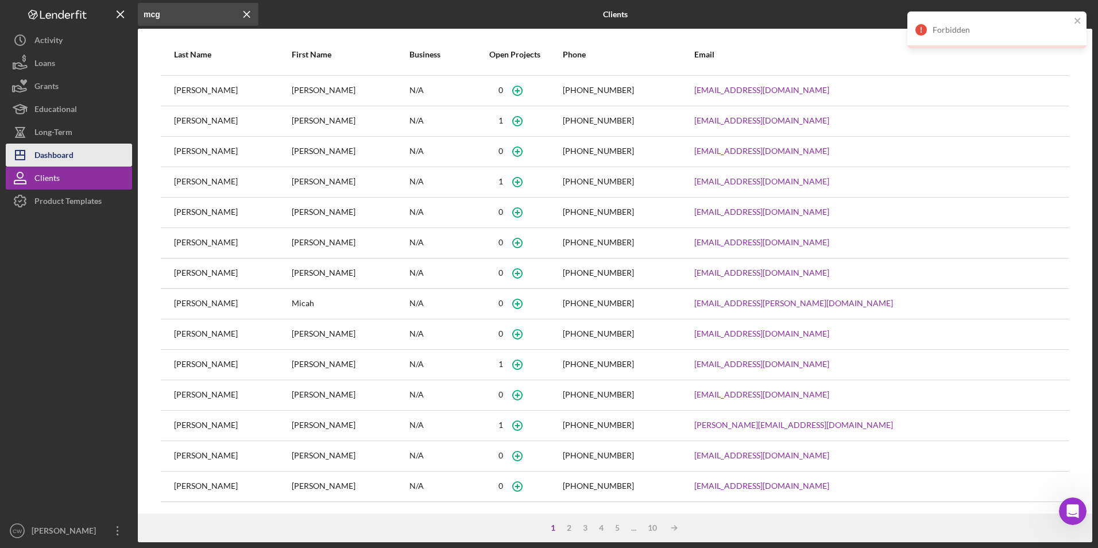
click at [59, 152] on div "Dashboard" at bounding box center [53, 157] width 39 height 26
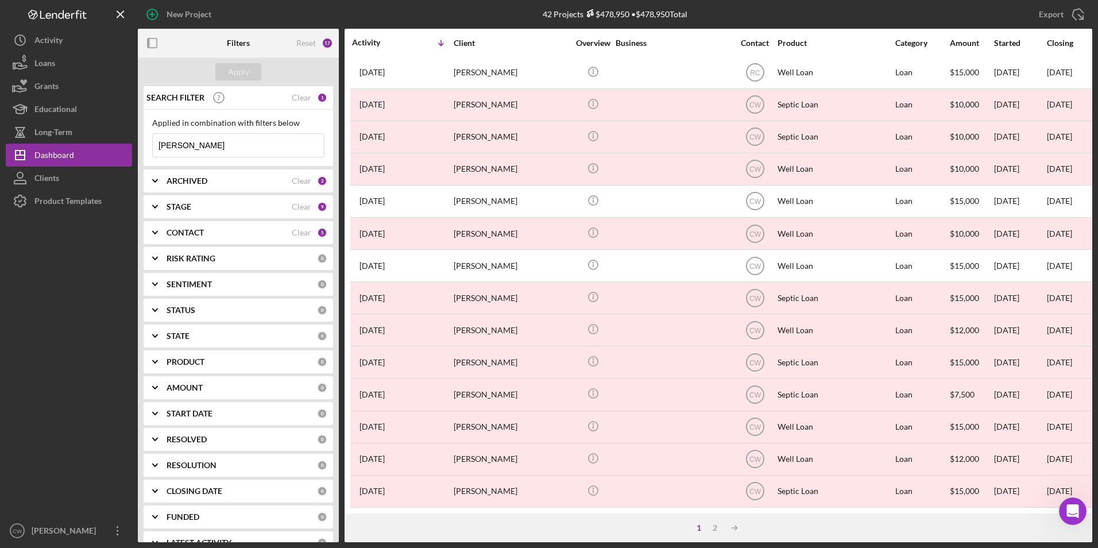
scroll to position [364, 0]
click at [206, 138] on div "Applied in combination with filters below [PERSON_NAME] Icon/Menu Close" at bounding box center [238, 137] width 172 height 39
drag, startPoint x: 204, startPoint y: 142, endPoint x: 142, endPoint y: 143, distance: 62.0
click at [142, 143] on div "SEARCH FILTER Clear 1 Applied in combination with filters below [PERSON_NAME] I…" at bounding box center [238, 314] width 201 height 456
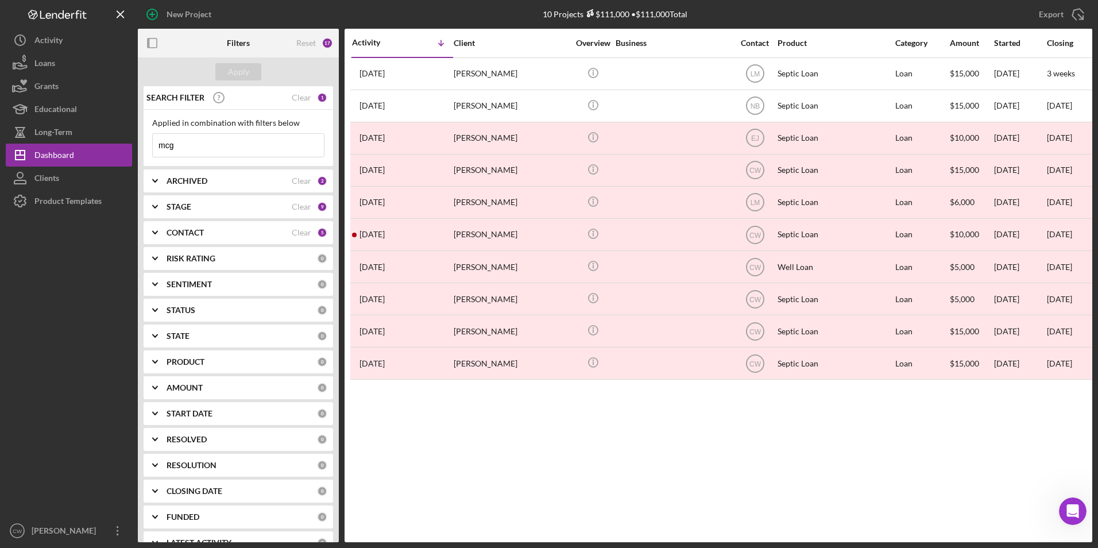
scroll to position [0, 0]
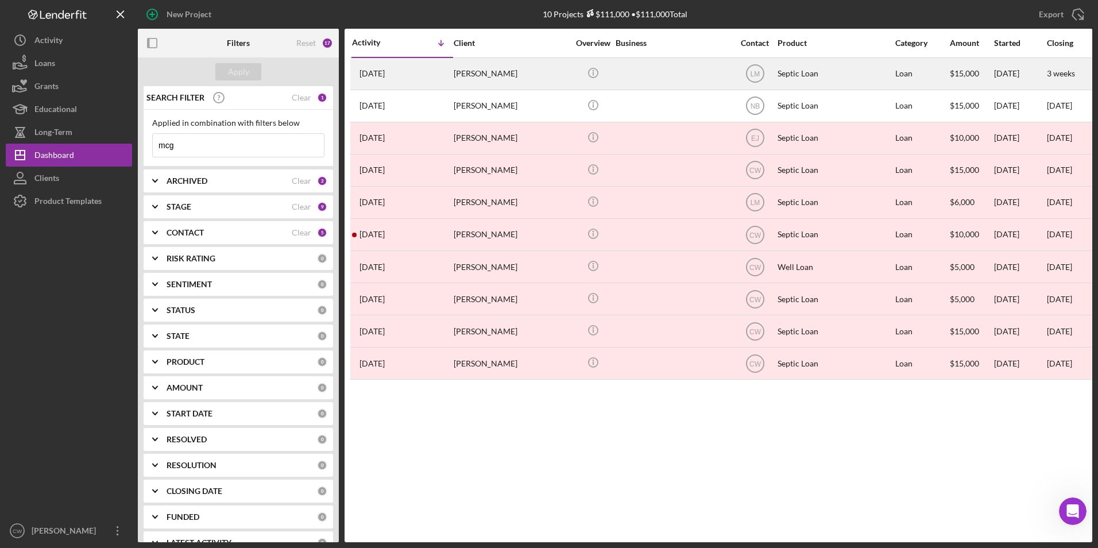
type input "mcg"
click at [510, 69] on div "[PERSON_NAME]" at bounding box center [510, 74] width 115 height 30
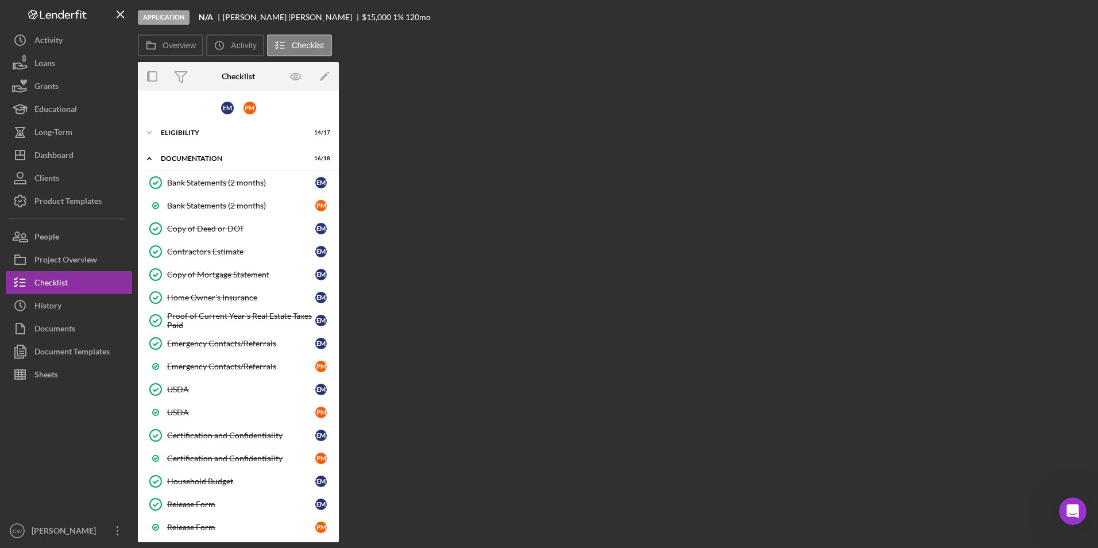
scroll to position [183, 0]
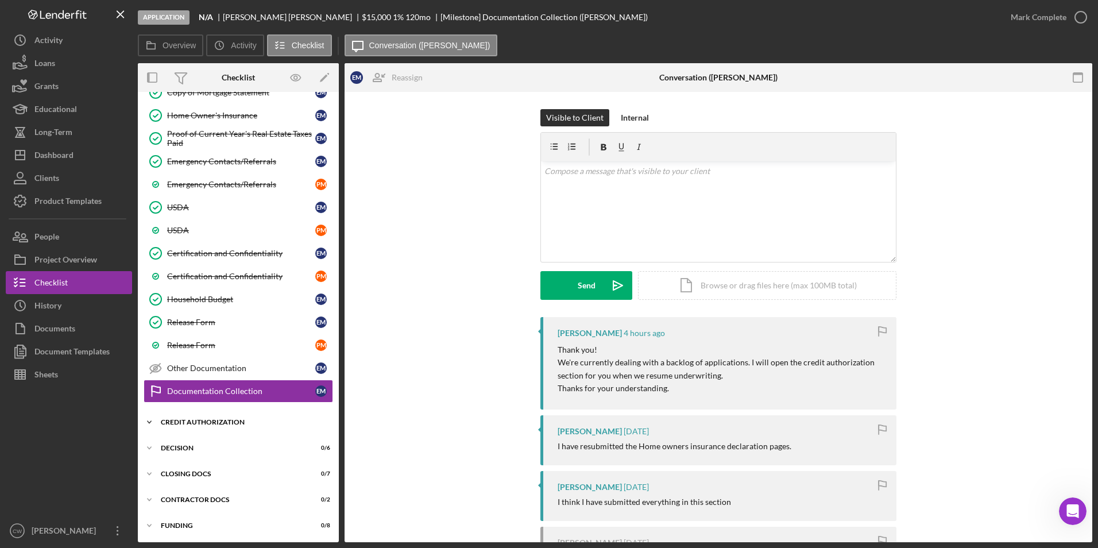
click at [204, 420] on div "CREDIT AUTHORIZATION" at bounding box center [243, 421] width 164 height 7
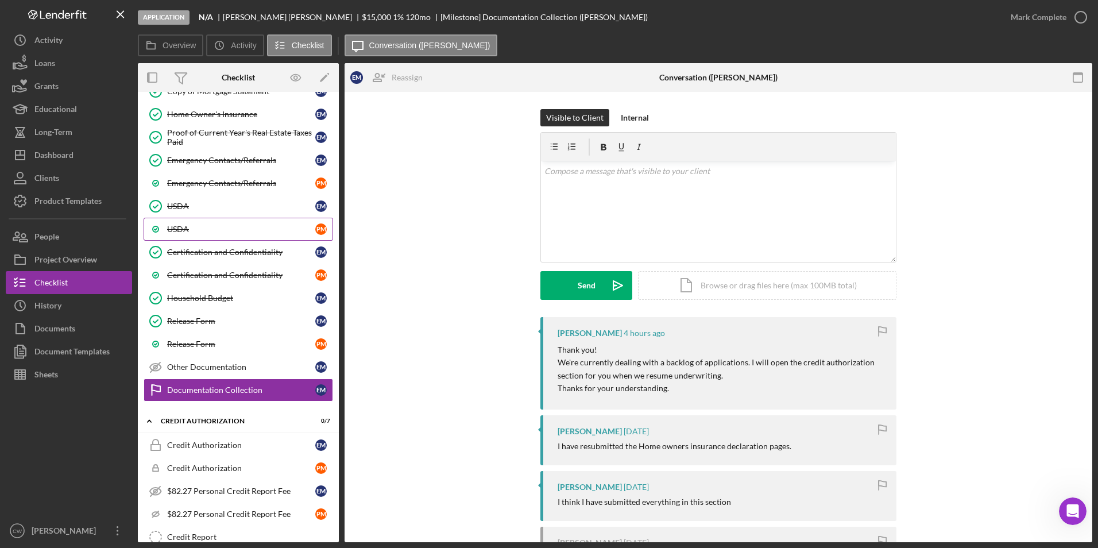
scroll to position [230, 0]
